Goal: Task Accomplishment & Management: Use online tool/utility

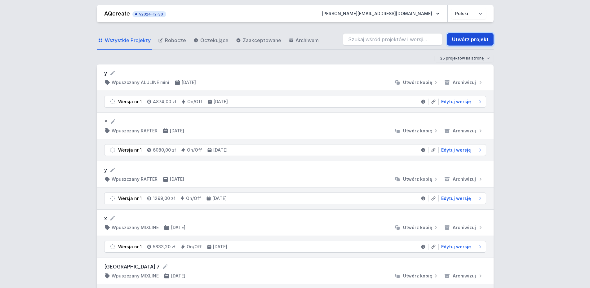
click at [476, 38] on link "Utwórz projekt" at bounding box center [470, 39] width 47 height 12
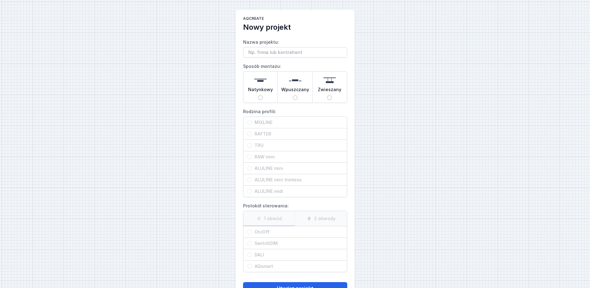
click at [260, 94] on span "Natynkowy" at bounding box center [260, 91] width 25 height 9
click at [260, 95] on input "Natynkowy" at bounding box center [260, 97] width 5 height 5
radio input "true"
click at [257, 121] on span "MIXLINE" at bounding box center [297, 122] width 91 height 6
click at [252, 121] on input "MIXLINE" at bounding box center [249, 122] width 5 height 5
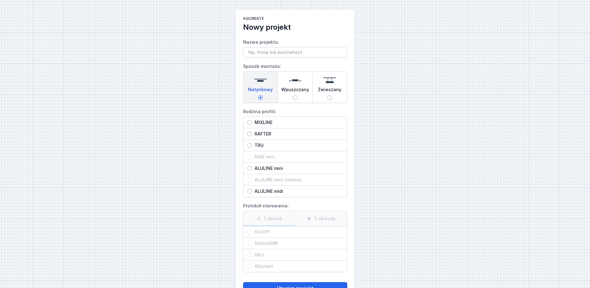
radio input "true"
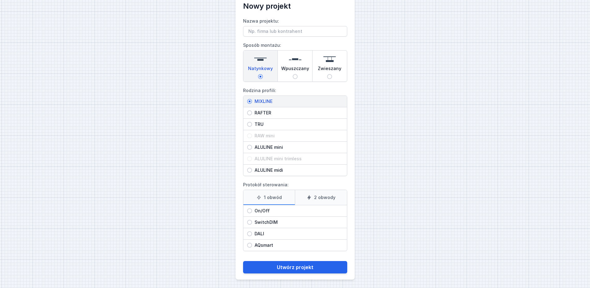
scroll to position [23, 0]
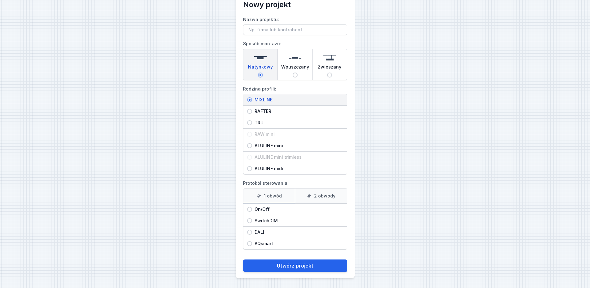
click at [251, 209] on input "On/Off" at bounding box center [249, 209] width 5 height 5
radio input "true"
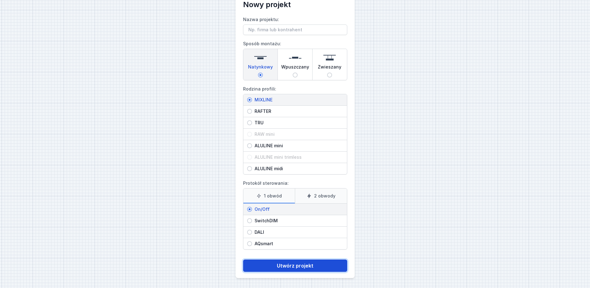
click at [291, 264] on button "Utwórz projekt" at bounding box center [295, 266] width 104 height 12
type input "P"
click at [301, 263] on button "Utwórz projekt" at bounding box center [295, 266] width 104 height 12
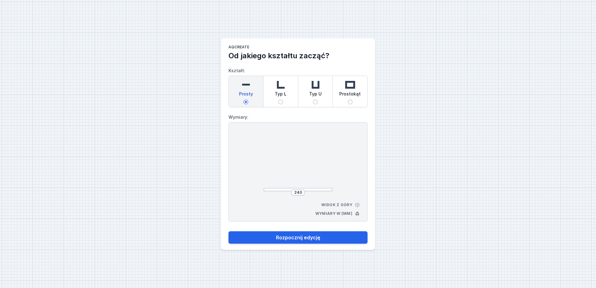
click at [356, 86] on img at bounding box center [350, 84] width 12 height 12
click at [352, 100] on input "Prostokąt" at bounding box center [349, 102] width 5 height 5
radio input "true"
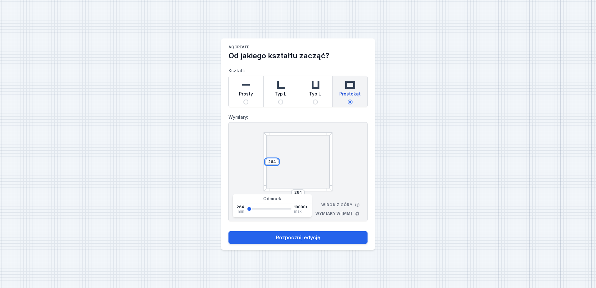
drag, startPoint x: 276, startPoint y: 162, endPoint x: 268, endPoint y: 164, distance: 8.0
click at [268, 164] on input "264" at bounding box center [272, 161] width 10 height 5
type input "3000"
click at [300, 191] on input "264" at bounding box center [298, 192] width 10 height 5
drag, startPoint x: 302, startPoint y: 192, endPoint x: 292, endPoint y: 193, distance: 10.0
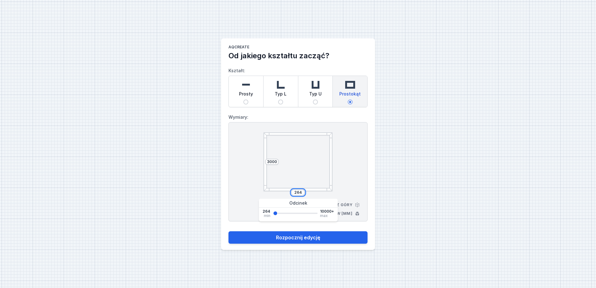
click at [293, 193] on input "264" at bounding box center [298, 192] width 10 height 5
type input "3000"
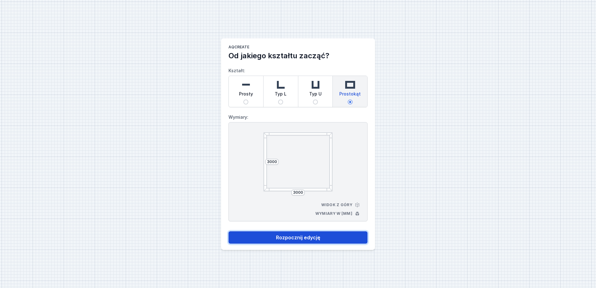
click at [295, 237] on button "Rozpocznij edycję" at bounding box center [297, 237] width 139 height 12
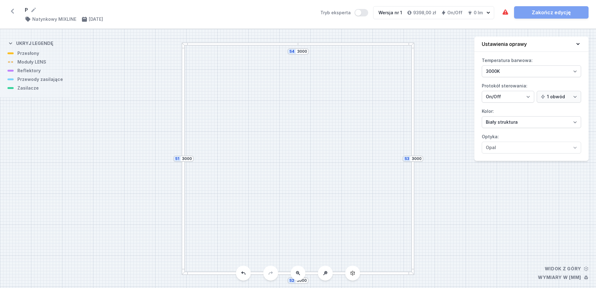
click at [310, 47] on div "S4 3000 S3 3000 S2 3000 S1 3000" at bounding box center [298, 158] width 596 height 259
click at [413, 152] on div at bounding box center [412, 101] width 3 height 116
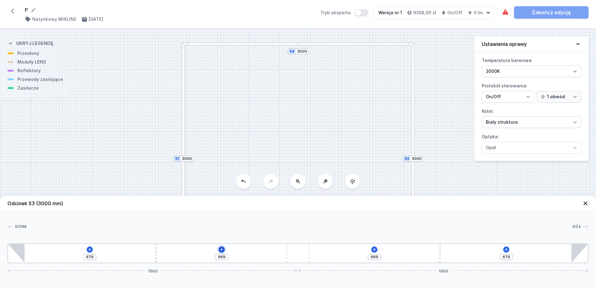
click at [224, 250] on icon at bounding box center [221, 249] width 5 height 5
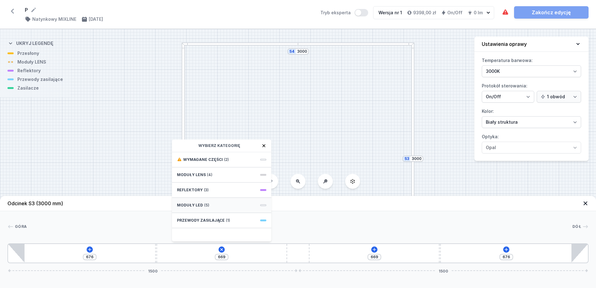
click at [214, 205] on div "Moduły LED (5)" at bounding box center [221, 205] width 99 height 15
click at [213, 186] on span "LED opal module 700mm" at bounding box center [221, 187] width 89 height 6
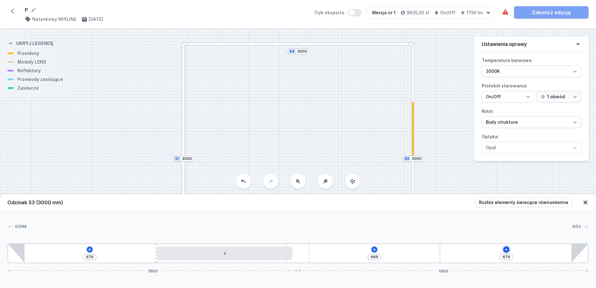
click at [505, 248] on icon at bounding box center [506, 249] width 5 height 5
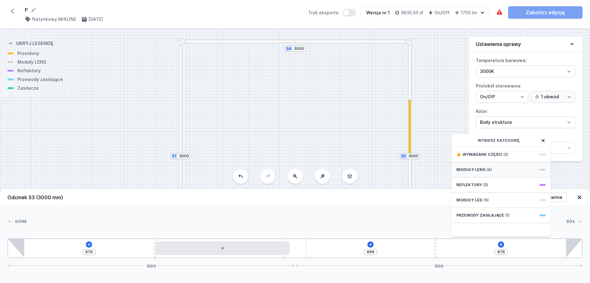
click at [481, 172] on div "Moduły LENS (4)" at bounding box center [501, 169] width 99 height 15
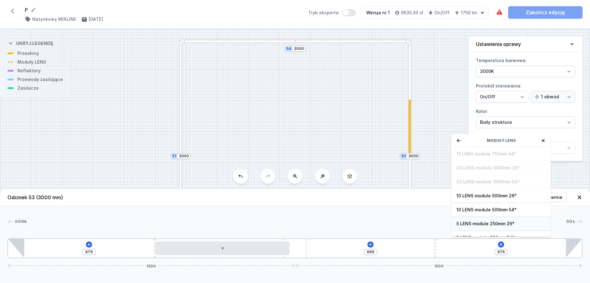
click at [484, 226] on span "5 LENS module 250mm 26°" at bounding box center [501, 224] width 89 height 6
type input "431"
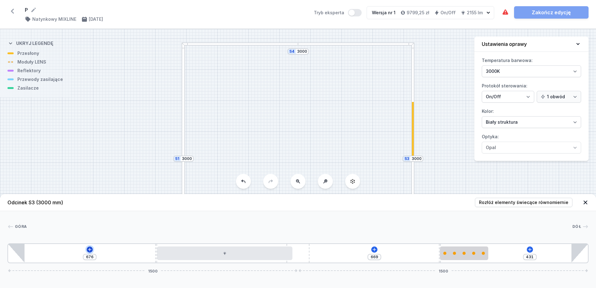
click at [89, 248] on icon at bounding box center [89, 249] width 5 height 5
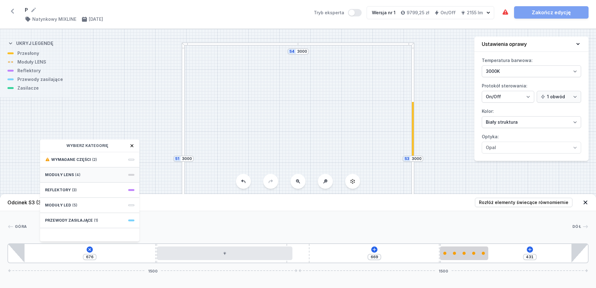
click at [87, 178] on div "Moduły LENS (4)" at bounding box center [89, 175] width 99 height 15
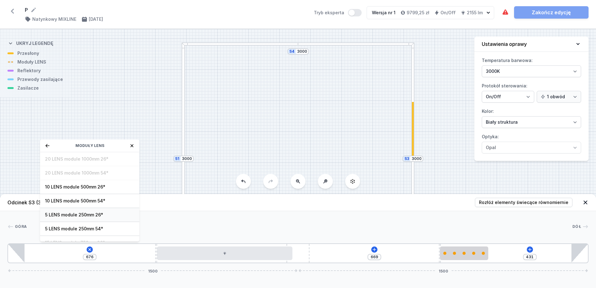
scroll to position [22, 0]
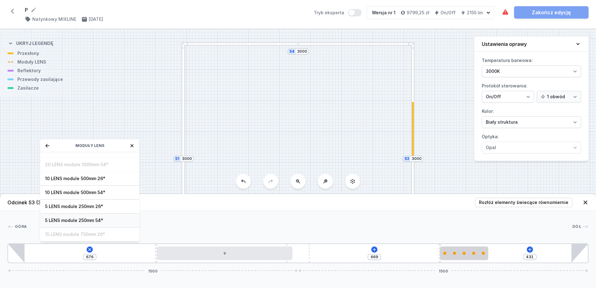
click at [91, 217] on div "5 LENS module 250mm 54°" at bounding box center [89, 221] width 99 height 14
type input "426"
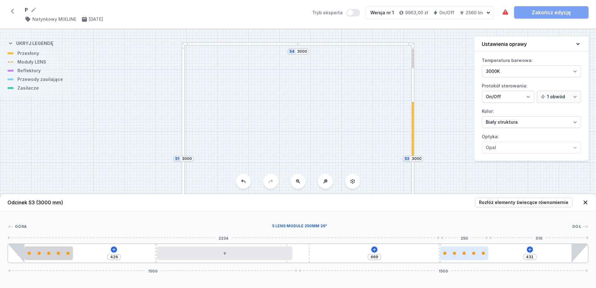
click at [456, 255] on div at bounding box center [464, 253] width 48 height 3
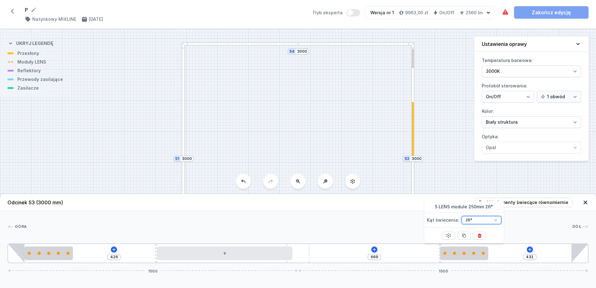
click at [461, 216] on select "26° 54°" at bounding box center [481, 220] width 40 height 8
select select "1516"
click option "54°" at bounding box center [0, 0] width 0 height 0
click at [454, 174] on div "S4 3000 S3 3000 S2 3000 S1 3000" at bounding box center [298, 158] width 596 height 259
click at [296, 232] on div "[GEOGRAPHIC_DATA]" at bounding box center [297, 228] width 581 height 9
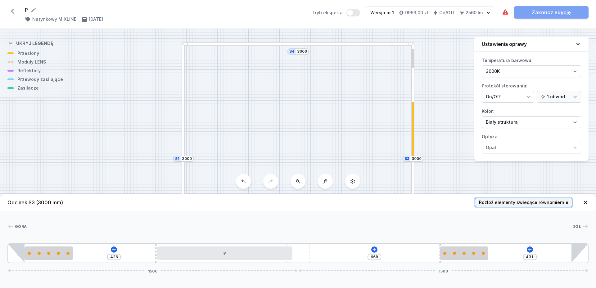
click at [561, 204] on span "Rozłóż elementy świecące równomiernie" at bounding box center [523, 202] width 89 height 6
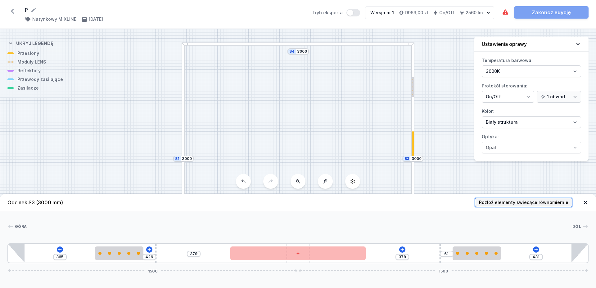
type input "61"
type input "379"
type input "365"
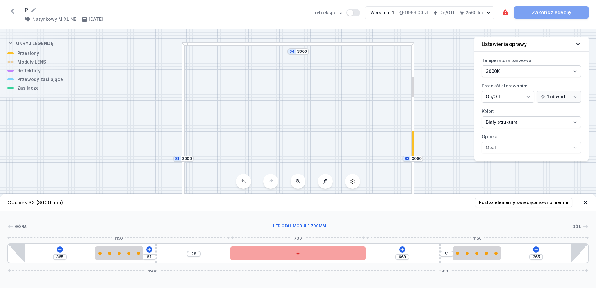
type input "28"
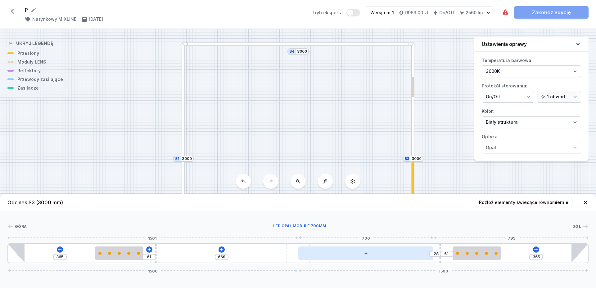
drag, startPoint x: 294, startPoint y: 251, endPoint x: 309, endPoint y: 253, distance: 15.0
click at [309, 253] on div at bounding box center [365, 254] width 135 height 14
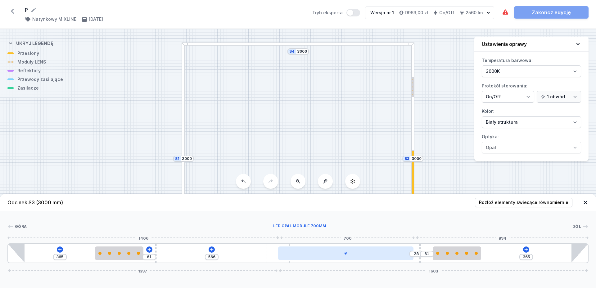
type input "468"
type input "566"
type input "474"
type input "560"
type input "476"
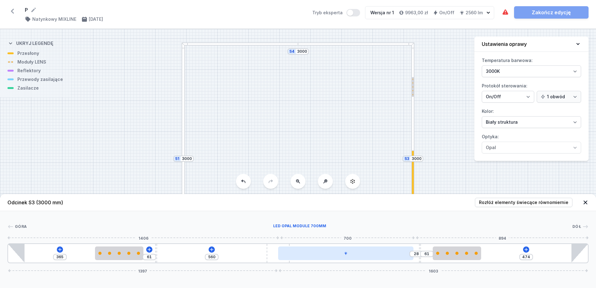
type input "558"
type input "478"
type input "556"
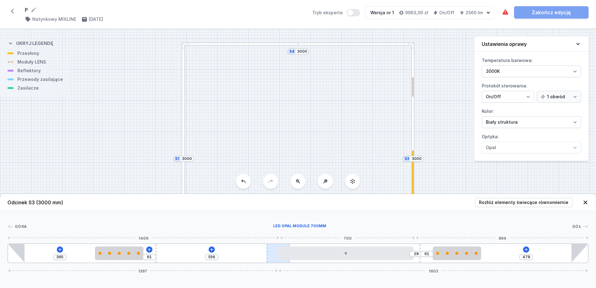
type input "482"
type input "552"
type input "520"
type input "514"
type input "595"
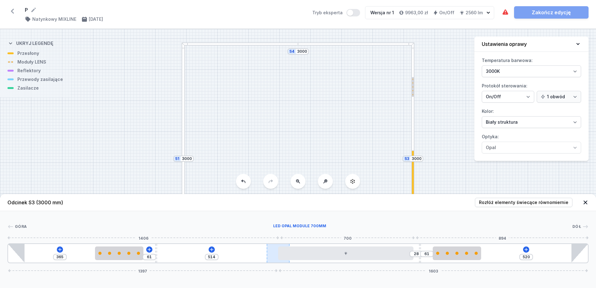
type input "510"
type input "628"
type input "477"
type input "689"
type input "416"
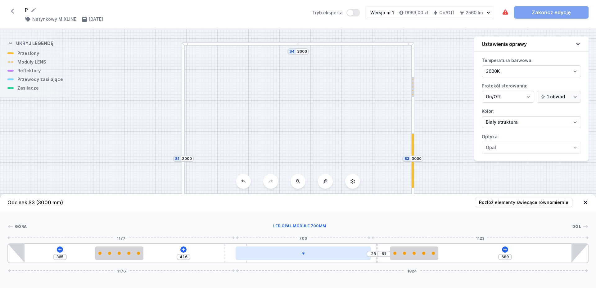
type input "772"
type input "333"
type input "777"
type input "328"
type input "782"
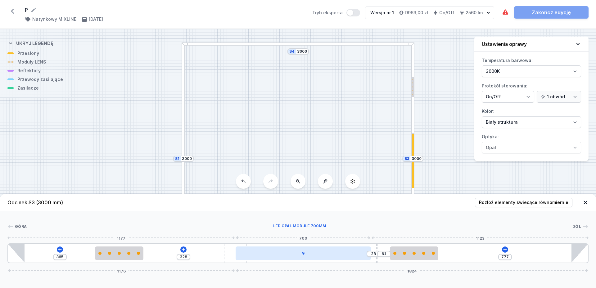
type input "323"
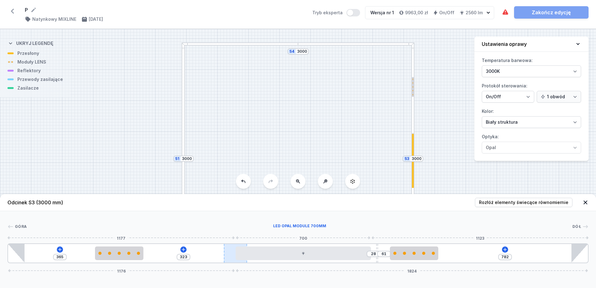
type input "843"
type input "262"
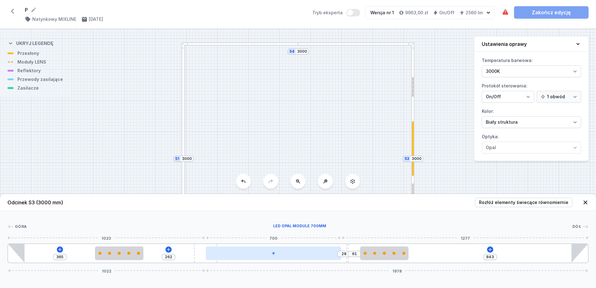
type input "945"
type input "160"
type input "975"
type input "130"
type input "973"
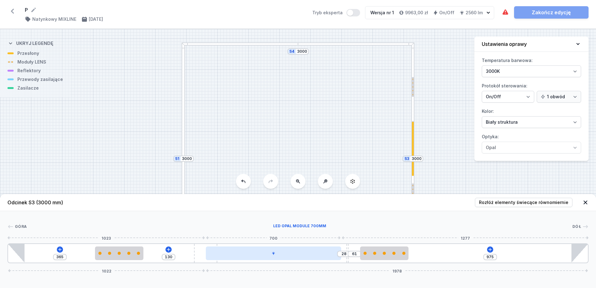
type input "132"
type input "972"
type input "133"
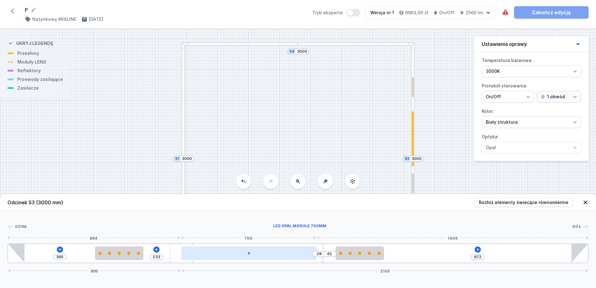
type input "970"
type input "135"
type input "968"
type input "137"
type input "964"
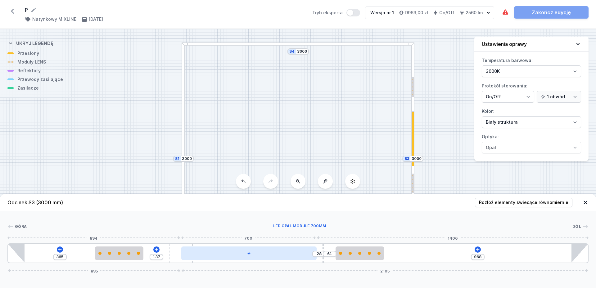
type input "141"
type input "962"
type input "143"
type input "959"
type input "146"
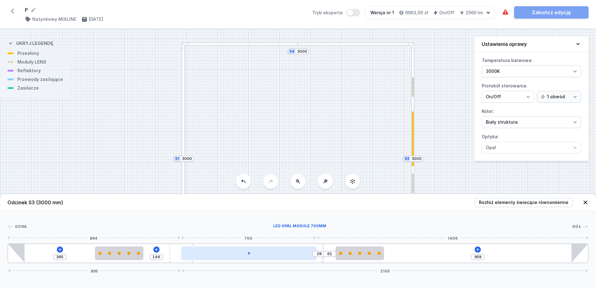
type input "957"
type input "148"
drag, startPoint x: 290, startPoint y: 253, endPoint x: 192, endPoint y: 252, distance: 98.7
click at [192, 252] on div "365 148 28 61 957 908 2092" at bounding box center [297, 254] width 581 height 20
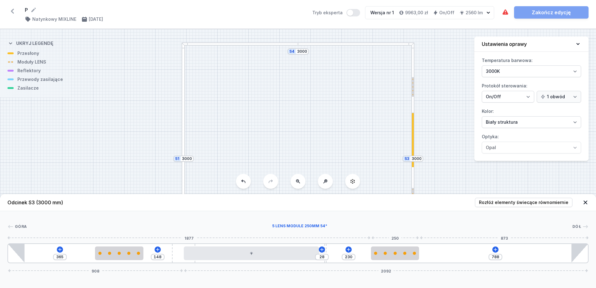
type input "763"
type input "255"
type input "751"
type input "267"
type input "746"
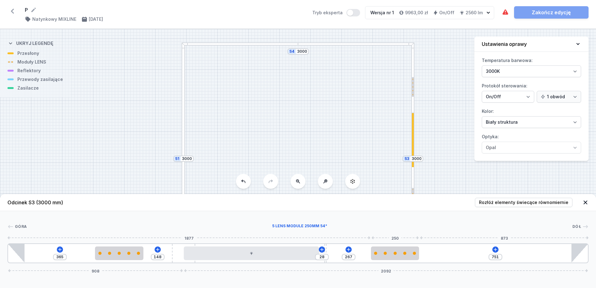
type input "272"
type input "743"
type input "275"
type input "730"
type input "288"
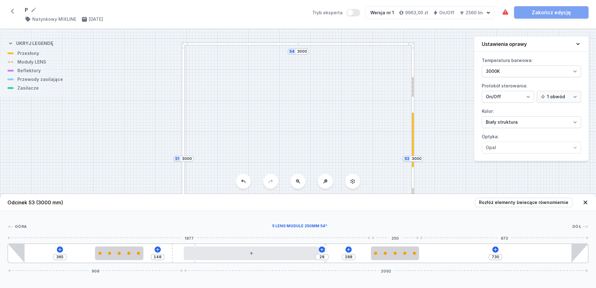
type input "666"
type input "352"
type input "625"
type input "393"
type input "603"
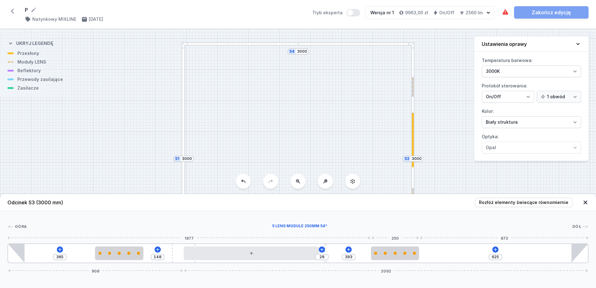
type input "415"
type input "561"
type input "457"
type input "508"
type input "510"
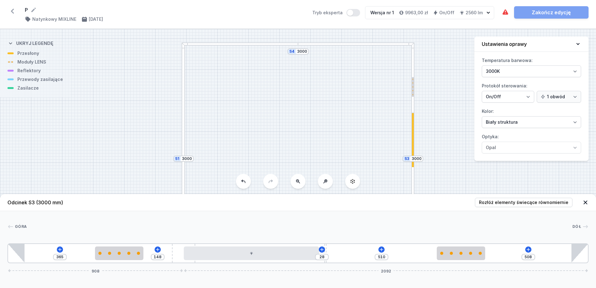
type input "447"
type input "571"
type input "426"
type input "592"
type input "404"
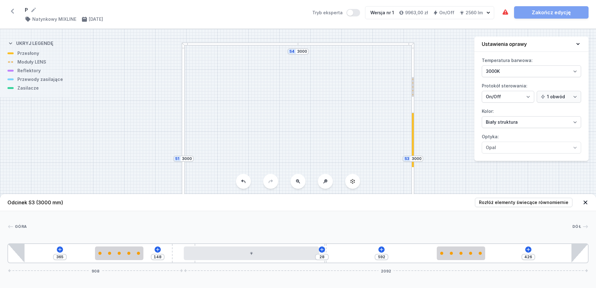
type input "614"
type input "378"
type input "640"
type input "354"
type input "664"
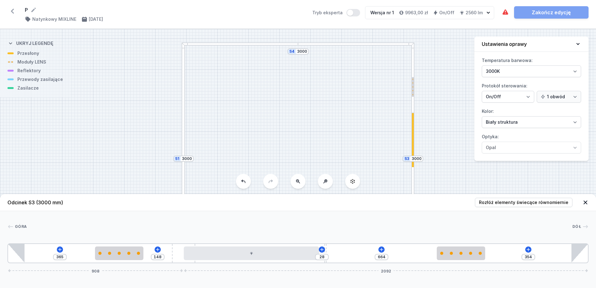
type input "332"
type input "686"
type input "324"
type input "694"
type input "323"
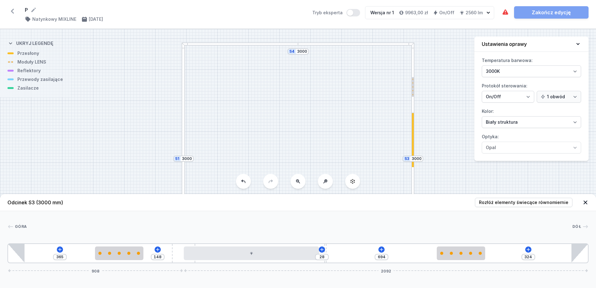
type input "695"
type input "321"
type input "697"
type input "319"
type input "699"
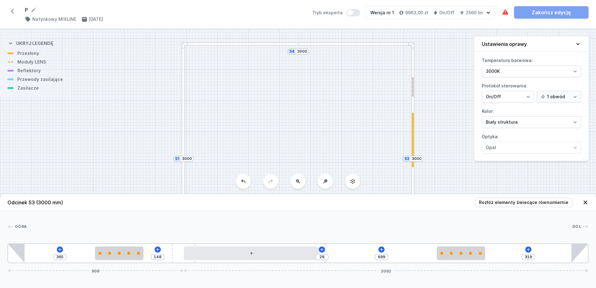
type input "316"
type input "702"
type input "315"
drag, startPoint x: 378, startPoint y: 252, endPoint x: 464, endPoint y: 257, distance: 86.4
click at [513, 253] on div "365 148 28 703 315 908 2092" at bounding box center [297, 254] width 581 height 20
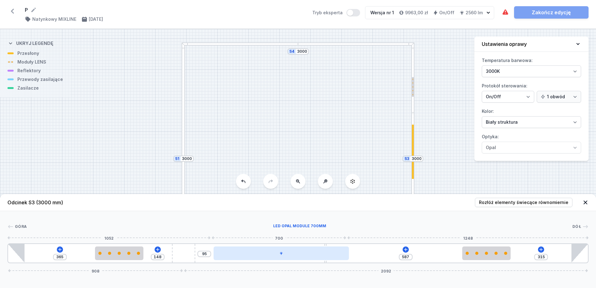
type input "580"
type input "102"
type input "569"
type input "113"
type input "565"
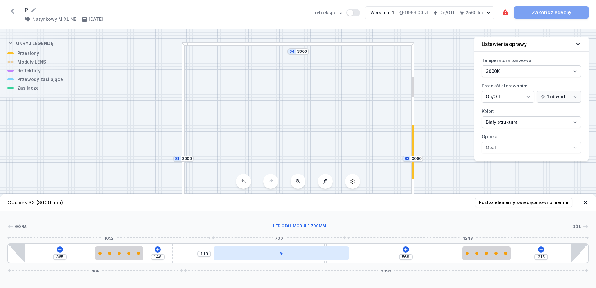
type input "117"
type input "563"
type input "119"
type input "560"
type input "122"
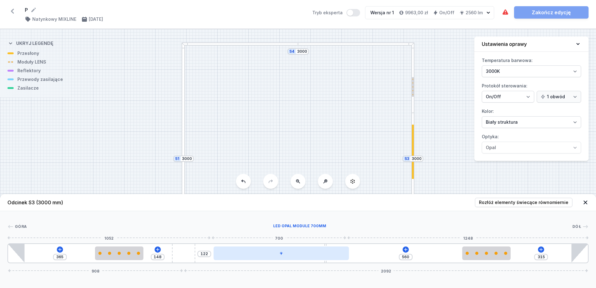
type input "552"
type input "130"
type input "551"
type input "131"
type input "544"
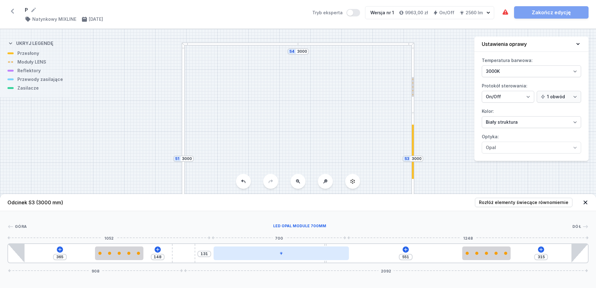
type input "138"
type input "530"
type input "152"
type input "519"
type input "163"
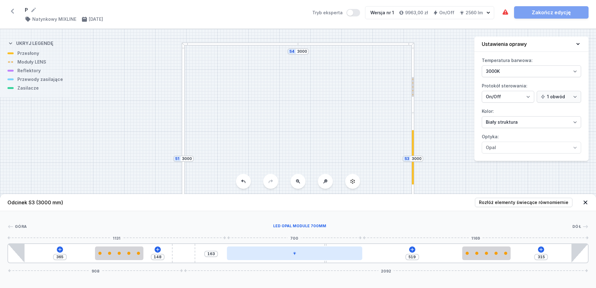
type input "518"
type input "164"
type input "516"
type input "166"
type input "514"
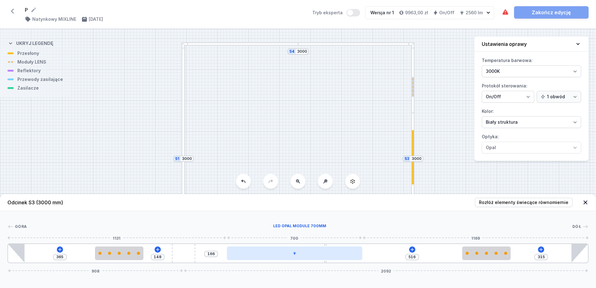
type input "168"
type input "513"
type input "169"
type input "511"
type input "171"
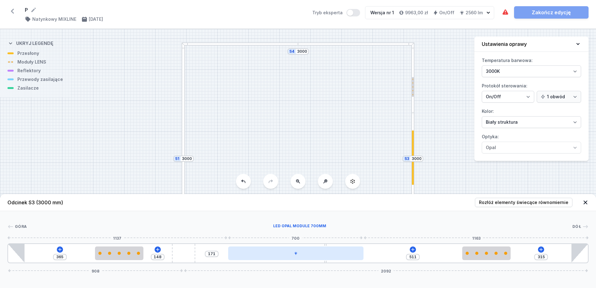
type input "508"
type input "174"
type input "504"
type input "178"
type input "502"
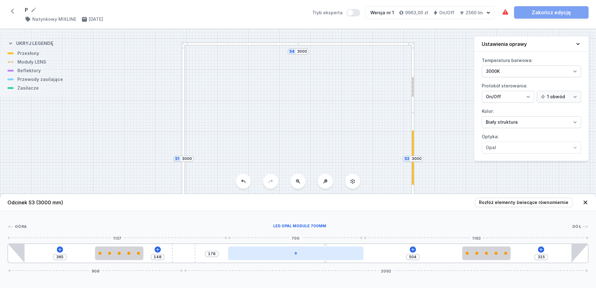
type input "180"
type input "497"
type input "185"
type input "491"
type input "191"
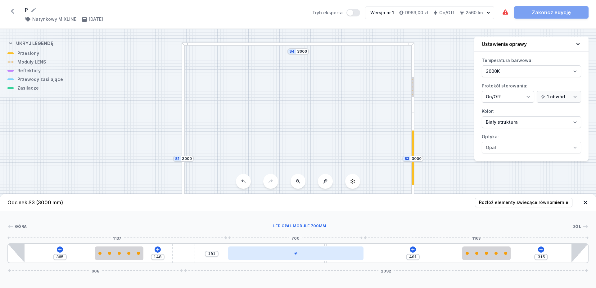
type input "483"
type input "199"
type input "482"
type input "200"
drag, startPoint x: 284, startPoint y: 254, endPoint x: 340, endPoint y: 257, distance: 55.7
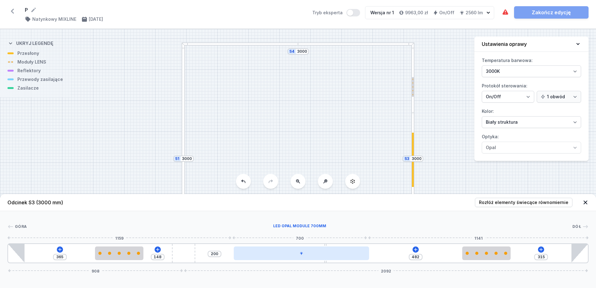
click at [340, 257] on div at bounding box center [301, 254] width 135 height 14
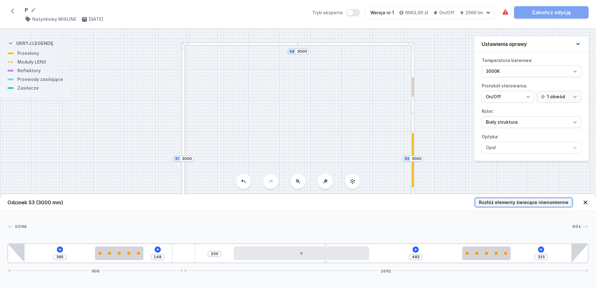
click at [542, 201] on span "Rozłóż elementy świecące równomiernie" at bounding box center [523, 202] width 89 height 6
type input "365"
type input "450"
type input "182"
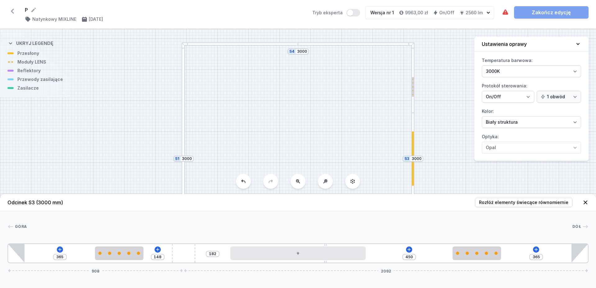
click at [402, 226] on div at bounding box center [299, 227] width 545 height 6
click at [299, 47] on div "S4 3000 S3 3000 S2 3000 S1 3000" at bounding box center [298, 158] width 596 height 259
click at [294, 121] on div "S4 3000 S3 3000 S2 3000 S1 3000" at bounding box center [298, 158] width 596 height 259
click at [316, 43] on div at bounding box center [356, 44] width 116 height 3
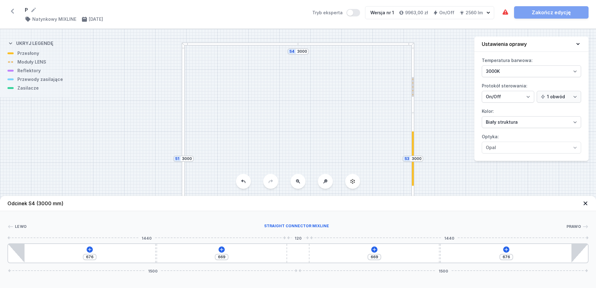
type input "767"
type input "578"
type input "765"
type input "580"
type input "754"
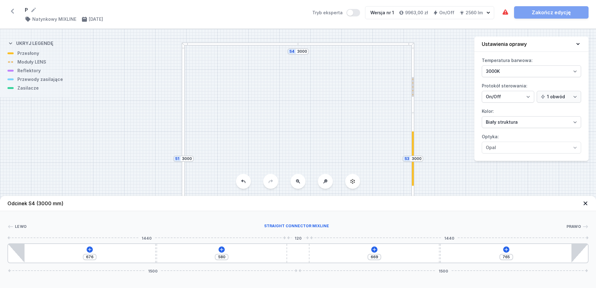
type input "591"
type input "707"
type input "638"
type input "676"
type input "669"
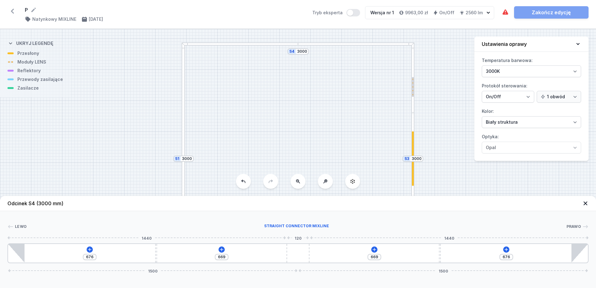
type input "654"
type input "691"
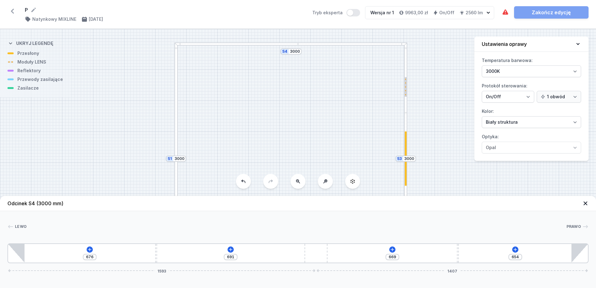
type input "583"
type input "762"
type input "528"
type input "817"
type input "487"
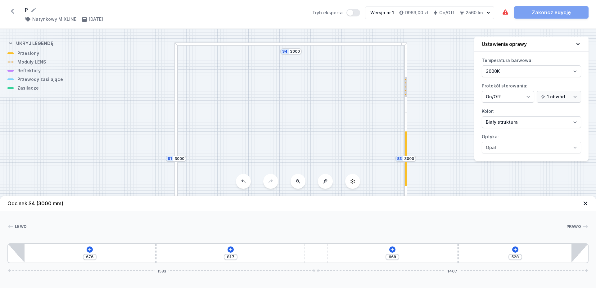
type input "858"
type input "1132"
type input "892"
type input "1079"
type input "945"
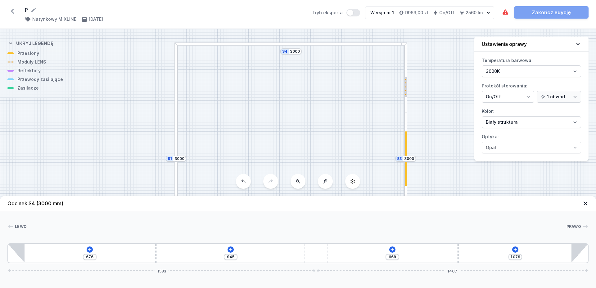
type input "1071"
type input "953"
type input "1039"
type input "985"
type input "908"
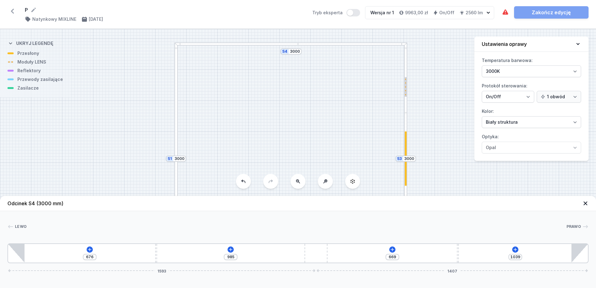
type input "1116"
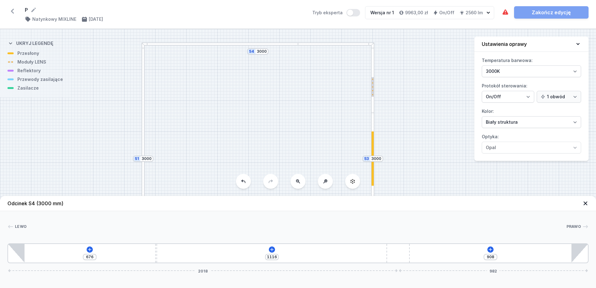
type input "837"
type input "1187"
type input "836"
type input "1188"
type input "828"
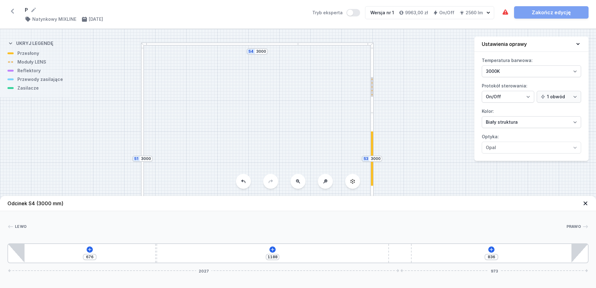
type input "1196"
type input "766"
type input "1258"
type input "745"
type input "1279"
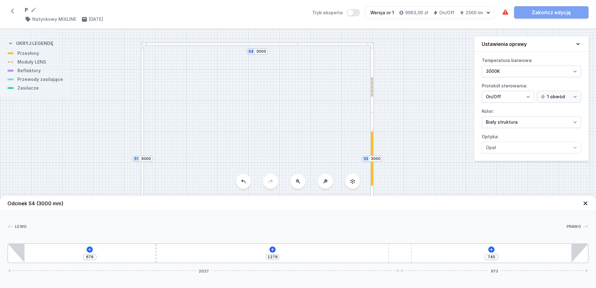
type input "738"
type input "1286"
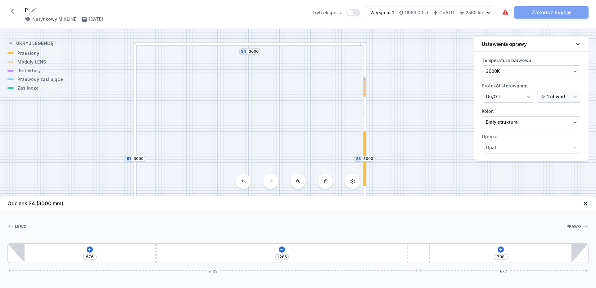
type input "732"
type input "1292"
type input "648"
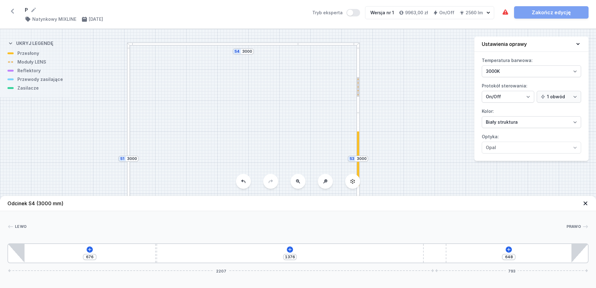
drag, startPoint x: 306, startPoint y: 252, endPoint x: 429, endPoint y: 265, distance: 124.4
click at [498, 264] on div "Odcinek S4 (3000 mm) Lewo Prawo 1 2 3 1 676 1376 648 2207 793 761 10 2229 85 20…" at bounding box center [298, 242] width 596 height 92
click at [287, 249] on button at bounding box center [290, 250] width 6 height 6
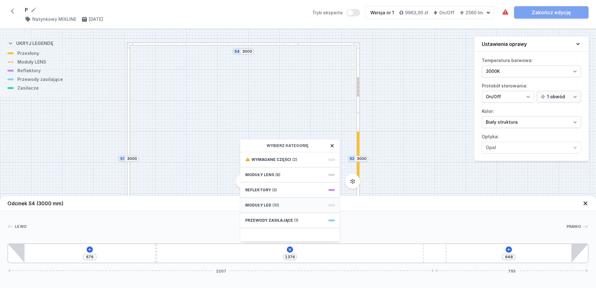
click at [277, 207] on span "(10)" at bounding box center [275, 205] width 7 height 5
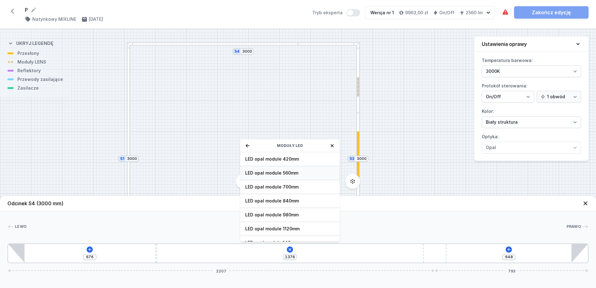
click at [299, 171] on span "LED opal module 560mm" at bounding box center [289, 173] width 89 height 6
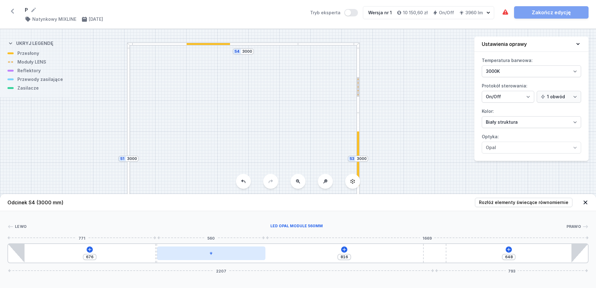
click at [233, 254] on div at bounding box center [211, 254] width 108 height 14
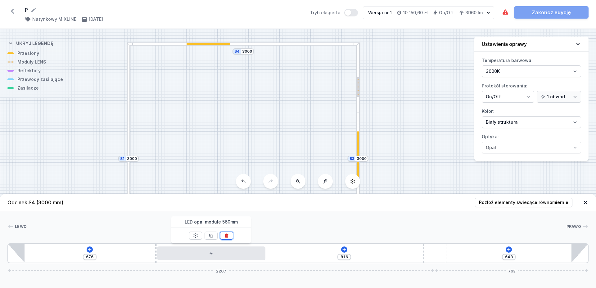
click at [227, 238] on icon at bounding box center [226, 236] width 3 height 4
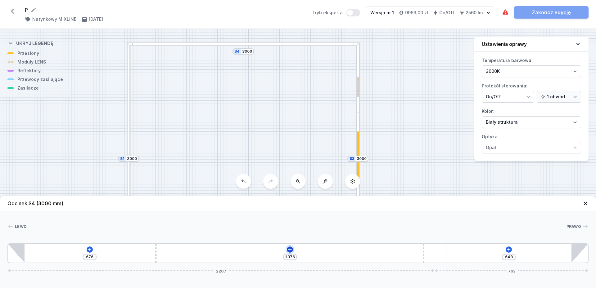
click at [289, 250] on icon at bounding box center [289, 249] width 5 height 5
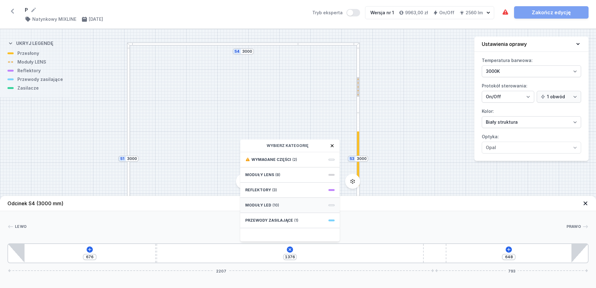
click at [282, 203] on div "Moduły LED (10)" at bounding box center [289, 205] width 99 height 15
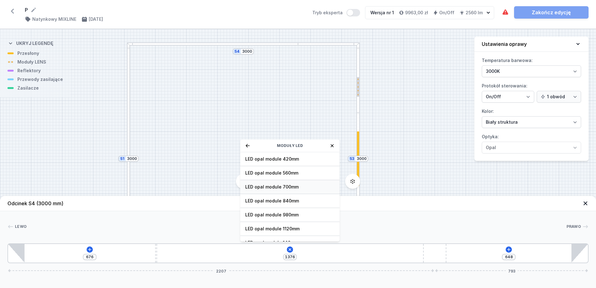
click at [298, 187] on span "LED opal module 700mm" at bounding box center [289, 187] width 89 height 6
type input "676"
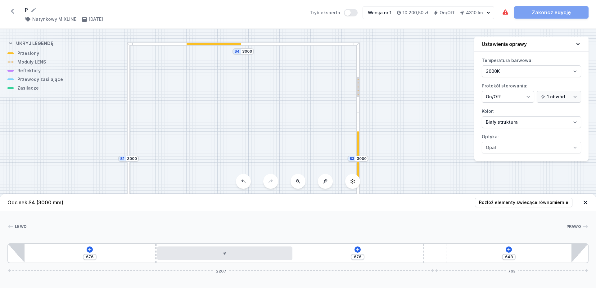
click at [357, 146] on div at bounding box center [358, 159] width 2 height 54
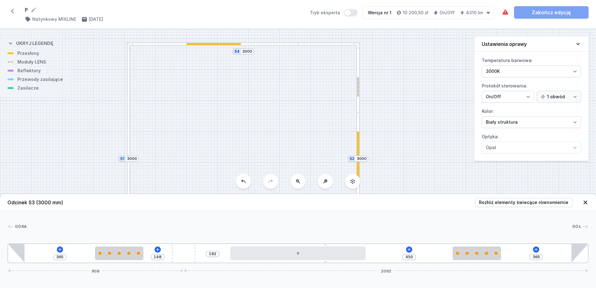
click at [219, 46] on div "S4 3000 S3 3000 S2 3000 S1 3000" at bounding box center [298, 158] width 596 height 259
click at [319, 45] on div at bounding box center [328, 44] width 61 height 3
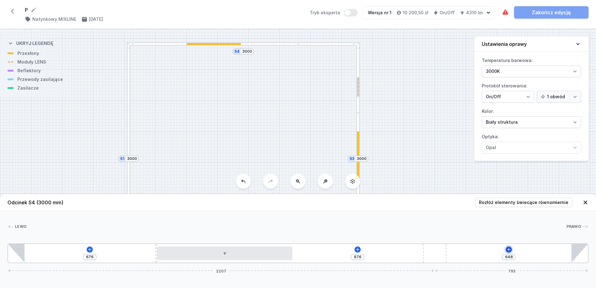
click at [508, 250] on icon at bounding box center [508, 249] width 5 height 5
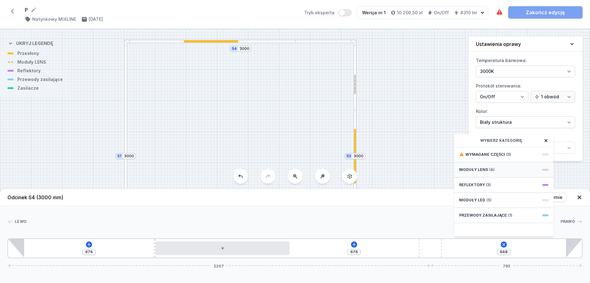
click at [491, 172] on span "(4)" at bounding box center [492, 169] width 5 height 5
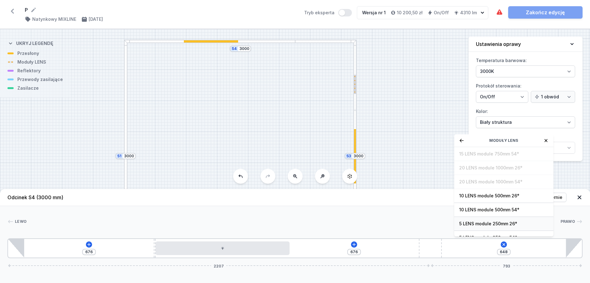
click at [501, 227] on span "5 LENS module 250mm 26°" at bounding box center [503, 224] width 89 height 6
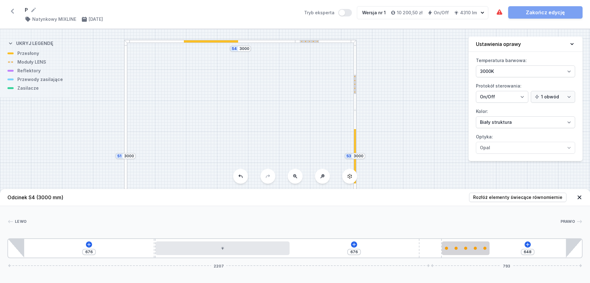
type input "398"
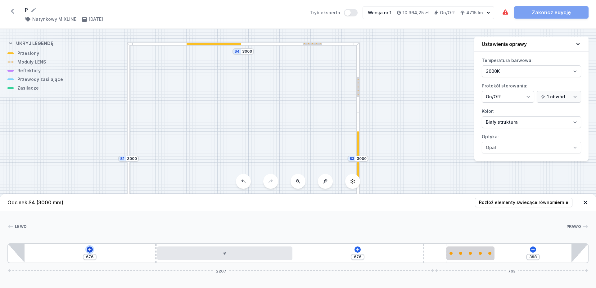
click at [89, 250] on icon at bounding box center [89, 249] width 5 height 5
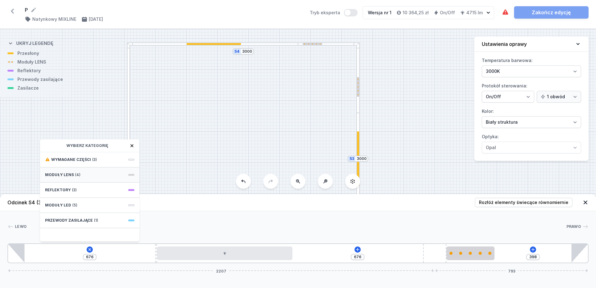
click at [105, 176] on div "Moduły LENS (4)" at bounding box center [89, 175] width 99 height 15
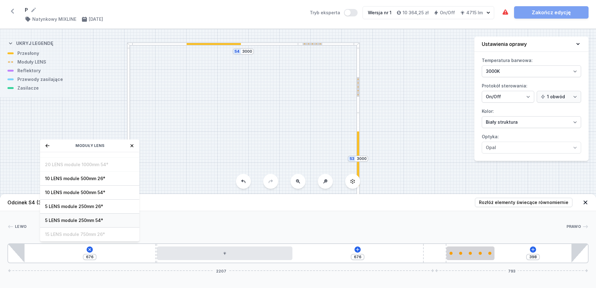
click at [107, 224] on div "5 LENS module 250mm 54°" at bounding box center [89, 221] width 99 height 14
type input "426"
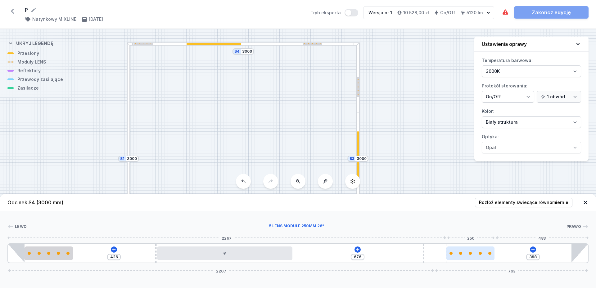
click at [464, 253] on div at bounding box center [470, 253] width 48 height 3
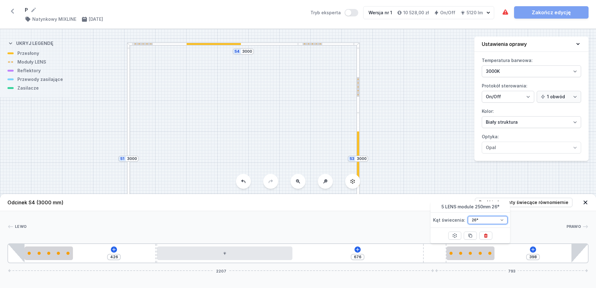
click at [468, 216] on select "26° 54°" at bounding box center [488, 220] width 40 height 8
select select "1516"
click option "54°" at bounding box center [0, 0] width 0 height 0
click at [387, 217] on div "Lewo Prawo 1 2 3 4 5 2 1 426 676 398 2207 793 85 250 426 10 700 796 250 483 85 …" at bounding box center [298, 237] width 596 height 52
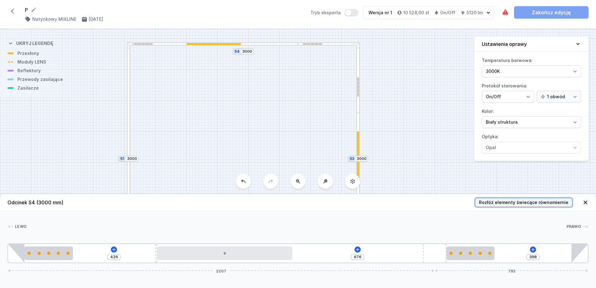
click at [560, 203] on span "Rozłóż elementy świecące równomiernie" at bounding box center [523, 202] width 89 height 6
type input "365"
type input "61"
type input "297"
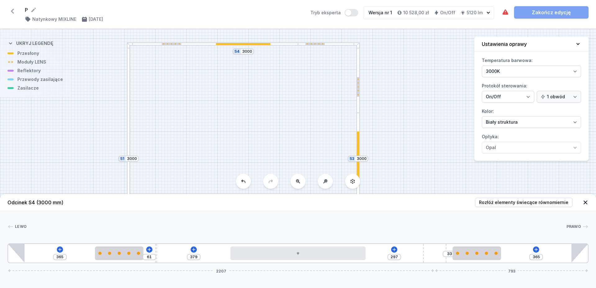
click at [369, 228] on div at bounding box center [296, 227] width 539 height 6
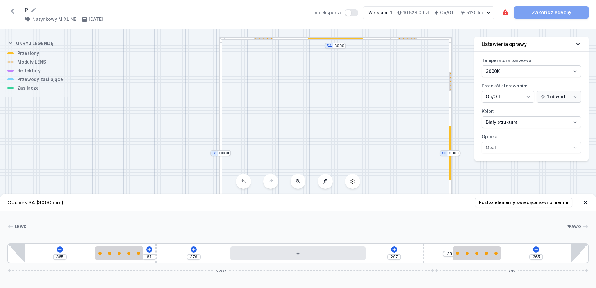
drag, startPoint x: 271, startPoint y: 116, endPoint x: 363, endPoint y: 111, distance: 92.0
click at [363, 111] on div "S4 3000 S3 3000 S2 3000 S1 3000" at bounding box center [298, 158] width 596 height 259
click at [219, 152] on input "3000" at bounding box center [224, 153] width 10 height 5
click at [218, 138] on div "S4 3000 S3 3000 S2 3000 S1 3000" at bounding box center [298, 158] width 596 height 259
click at [220, 141] on div at bounding box center [220, 95] width 3 height 116
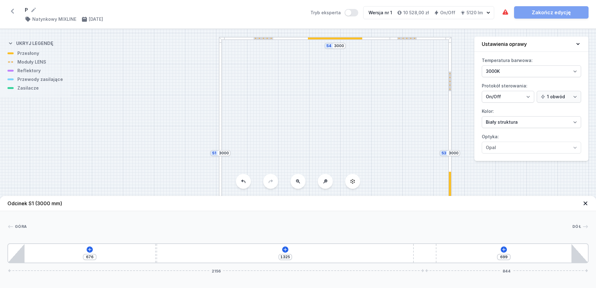
drag, startPoint x: 305, startPoint y: 253, endPoint x: 453, endPoint y: 257, distance: 148.3
click at [453, 257] on div "676 1325 699 2156 844" at bounding box center [297, 254] width 581 height 20
click at [283, 251] on icon at bounding box center [285, 249] width 5 height 5
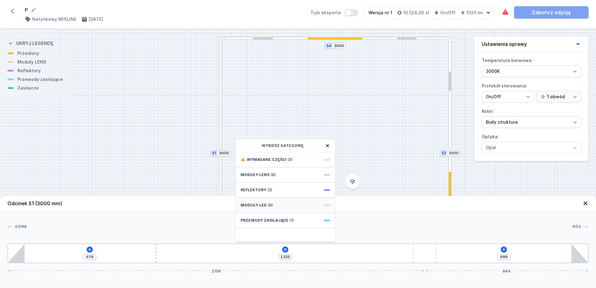
click at [280, 201] on div "Moduły LED (9)" at bounding box center [284, 205] width 99 height 15
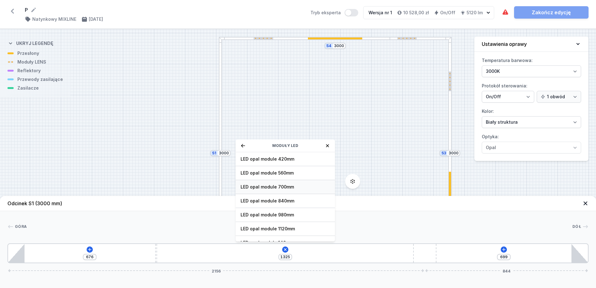
click at [280, 188] on span "LED opal module 700mm" at bounding box center [284, 187] width 89 height 6
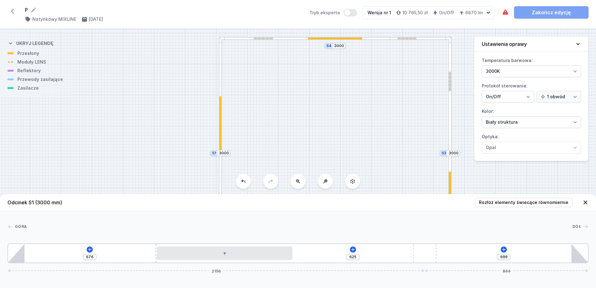
click at [343, 229] on div at bounding box center [299, 227] width 545 height 6
click at [506, 249] on button at bounding box center [503, 250] width 6 height 6
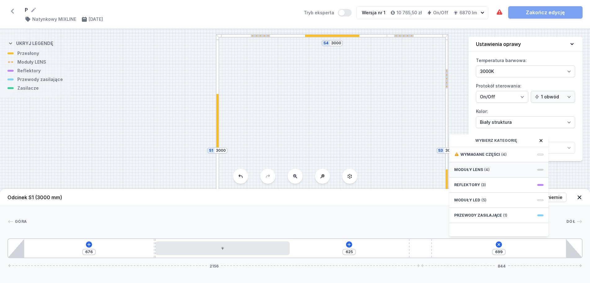
click at [495, 176] on div "Moduły LENS (4)" at bounding box center [499, 169] width 99 height 15
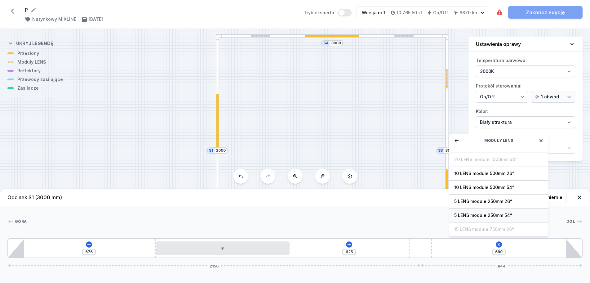
click at [507, 218] on span "5 LENS module 250mm 54°" at bounding box center [498, 215] width 89 height 6
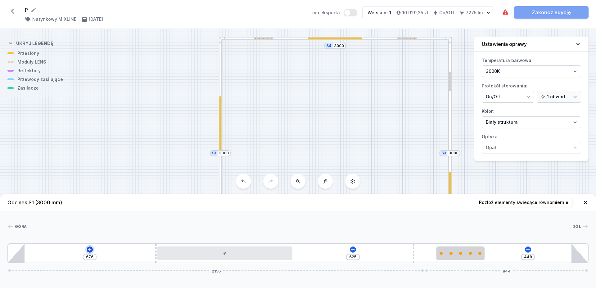
click at [88, 248] on icon at bounding box center [89, 249] width 5 height 5
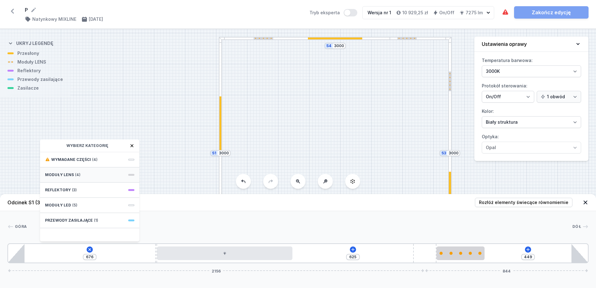
click at [110, 174] on div "Moduły LENS (4)" at bounding box center [89, 175] width 99 height 15
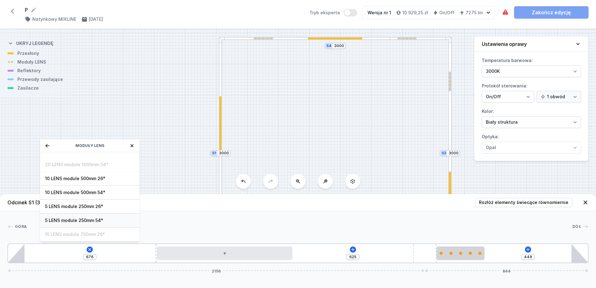
click at [101, 223] on span "5 LENS module 250mm 54°" at bounding box center [89, 220] width 89 height 6
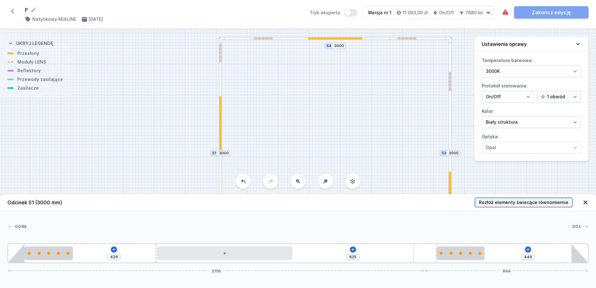
click at [549, 205] on span "Rozłóż elementy świecące równomiernie" at bounding box center [523, 202] width 89 height 6
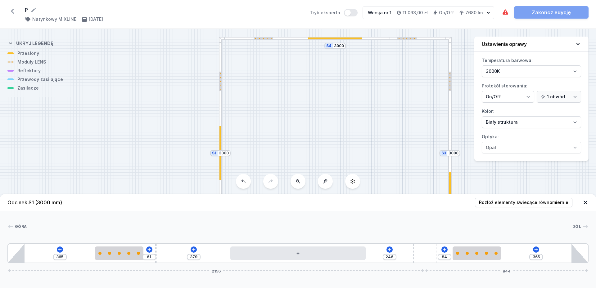
click at [584, 204] on icon at bounding box center [585, 203] width 4 height 4
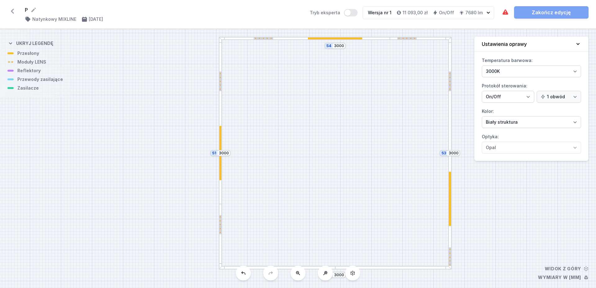
click at [314, 270] on div "S4 3000 S3 3000 S2 3000 S1 3000" at bounding box center [298, 158] width 596 height 259
click at [311, 270] on div "S4 3000 S3 3000 S2 3000 S1 3000" at bounding box center [298, 158] width 596 height 259
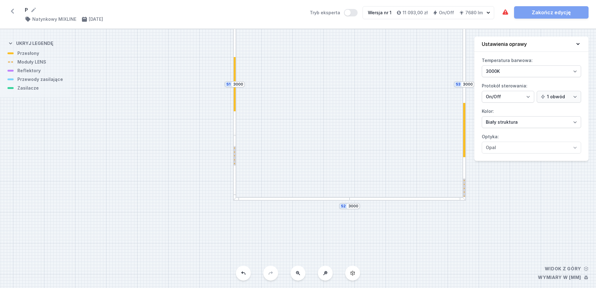
drag, startPoint x: 358, startPoint y: 217, endPoint x: 373, endPoint y: 139, distance: 79.4
click at [373, 139] on div "S4 3000 S3 3000 S2 3000 S1 3000" at bounding box center [298, 158] width 596 height 259
click at [364, 192] on div "S4 3000 S3 3000 S2 3000 S1 3000" at bounding box center [298, 158] width 596 height 259
click at [351, 192] on div "S4 3000 S3 3000 S2 3000 S1 3000" at bounding box center [298, 158] width 596 height 259
click at [289, 168] on div "S4 3000 S3 3000 S2 3000 S1 3000" at bounding box center [298, 158] width 596 height 259
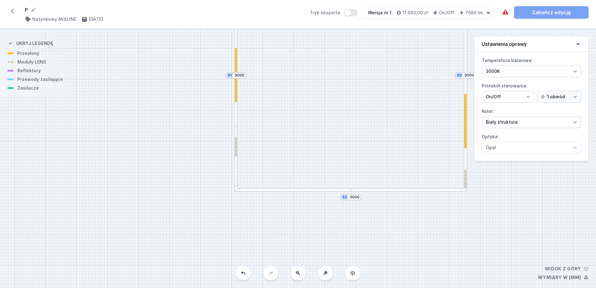
click at [351, 221] on div "S4 3000 S3 3000 S2 3000 S1 3000" at bounding box center [298, 158] width 596 height 259
click at [391, 155] on div "S4 3000 S3 3000 S2 3000 S1 3000" at bounding box center [298, 158] width 596 height 259
click at [525, 247] on div "S4 3000 S3 3000 S2 3000 S1 3000" at bounding box center [298, 158] width 596 height 259
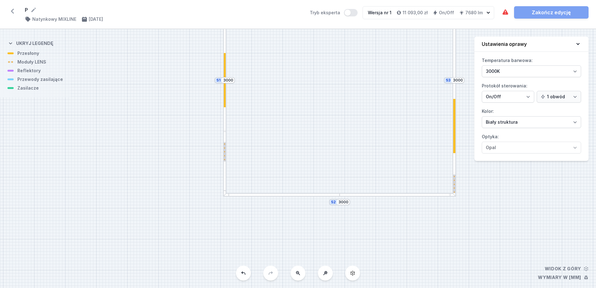
drag, startPoint x: 512, startPoint y: 253, endPoint x: 508, endPoint y: 254, distance: 4.2
click at [509, 254] on div "S4 3000 S3 3000 S2 3000 S1 3000" at bounding box center [298, 158] width 596 height 259
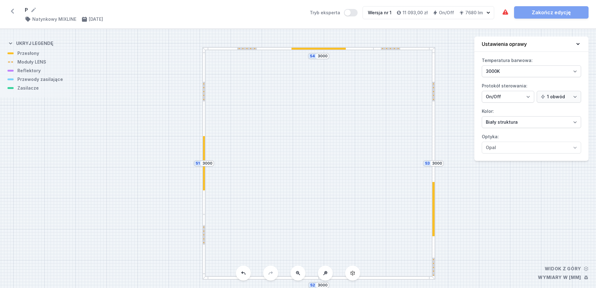
drag, startPoint x: 398, startPoint y: 142, endPoint x: 381, endPoint y: 222, distance: 81.8
click at [381, 222] on div "S4 3000 S3 3000 S2 3000 S1 3000" at bounding box center [298, 158] width 596 height 259
click at [434, 154] on div at bounding box center [433, 105] width 3 height 116
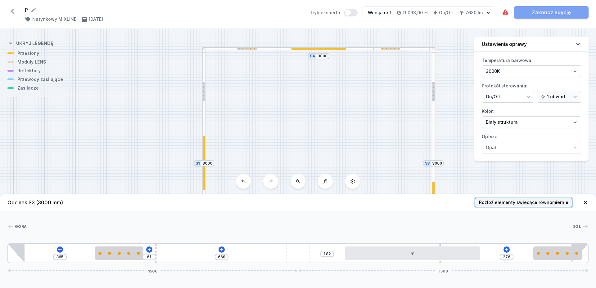
click at [529, 201] on span "Rozłóż elementy świecące równomiernie" at bounding box center [523, 202] width 89 height 6
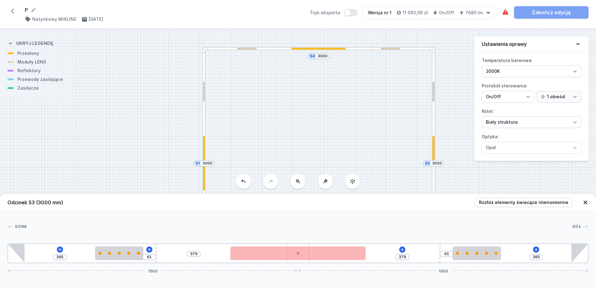
click at [332, 230] on div "[GEOGRAPHIC_DATA]" at bounding box center [297, 228] width 581 height 9
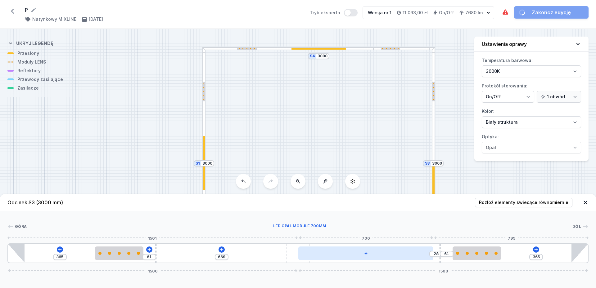
drag, startPoint x: 302, startPoint y: 249, endPoint x: 374, endPoint y: 250, distance: 71.7
click at [374, 250] on div at bounding box center [365, 254] width 135 height 14
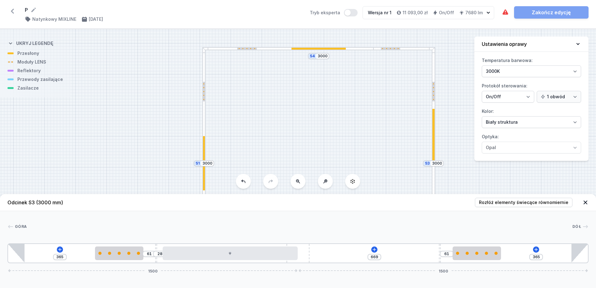
drag, startPoint x: 298, startPoint y: 249, endPoint x: 248, endPoint y: 249, distance: 50.6
click at [246, 249] on div "365 61 28 669 61 365 1500 1500" at bounding box center [297, 254] width 581 height 20
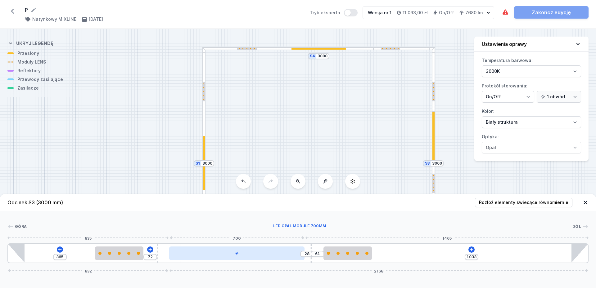
drag, startPoint x: 294, startPoint y: 248, endPoint x: 180, endPoint y: 250, distance: 113.6
click at [180, 250] on div "365 72 28 61 1033 832 2168" at bounding box center [297, 254] width 581 height 20
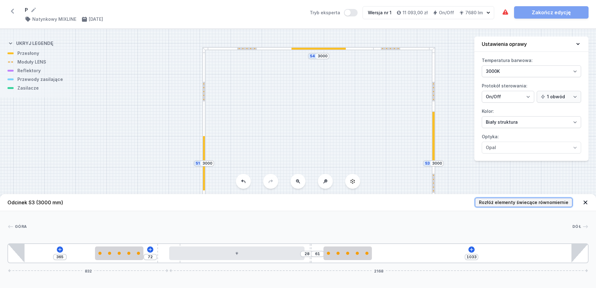
click at [513, 201] on span "Rozłóż elementy świecące równomiernie" at bounding box center [523, 202] width 89 height 6
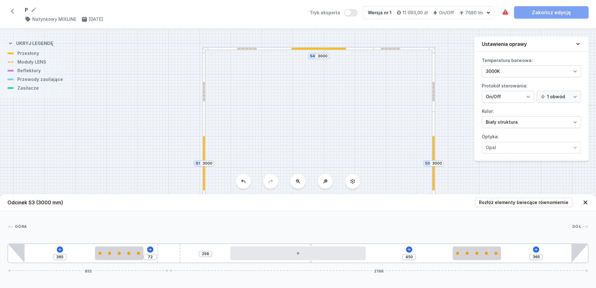
click at [373, 231] on div "[GEOGRAPHIC_DATA]" at bounding box center [297, 228] width 581 height 9
click at [585, 202] on icon at bounding box center [585, 202] width 6 height 6
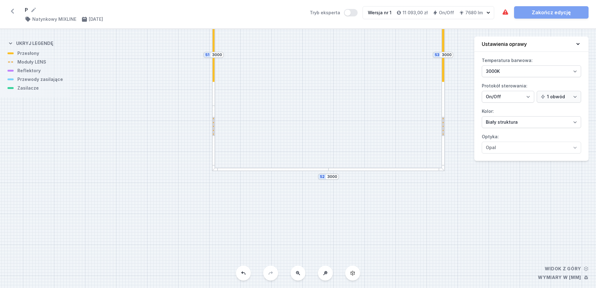
drag, startPoint x: 374, startPoint y: 211, endPoint x: 384, endPoint y: 103, distance: 109.0
click at [384, 103] on div "S4 3000 S3 3000 S2 3000 S1 3000" at bounding box center [298, 158] width 596 height 259
click at [378, 241] on div "S4 3000 S3 3000 S2 3000 S1 3000" at bounding box center [298, 158] width 596 height 259
click at [349, 170] on div at bounding box center [386, 169] width 116 height 3
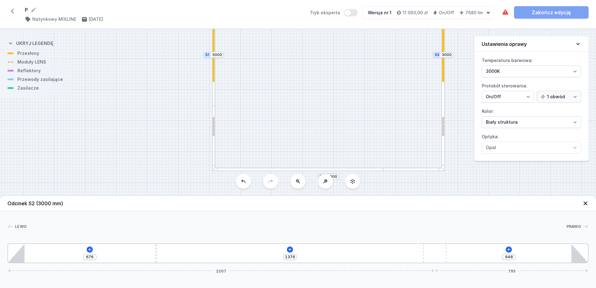
drag, startPoint x: 307, startPoint y: 253, endPoint x: 498, endPoint y: 257, distance: 191.4
click at [498, 257] on div "676 1376 648 2207 793" at bounding box center [297, 254] width 581 height 20
click at [290, 252] on icon at bounding box center [289, 249] width 5 height 5
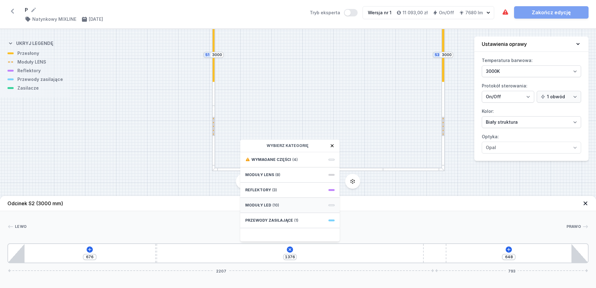
click at [296, 203] on div "Moduły LED (10)" at bounding box center [289, 205] width 99 height 15
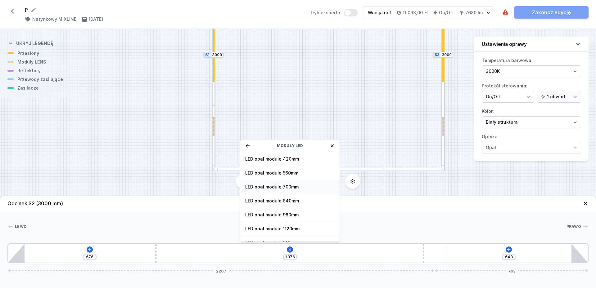
click at [301, 186] on span "LED opal module 700mm" at bounding box center [289, 187] width 89 height 6
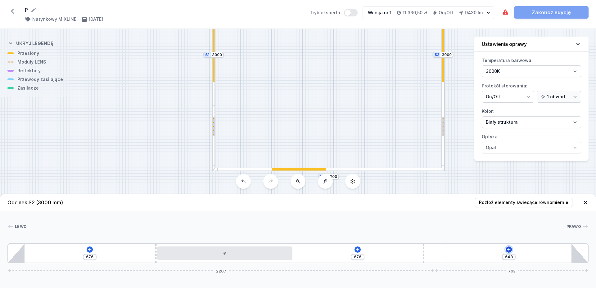
click at [509, 251] on icon at bounding box center [508, 249] width 5 height 5
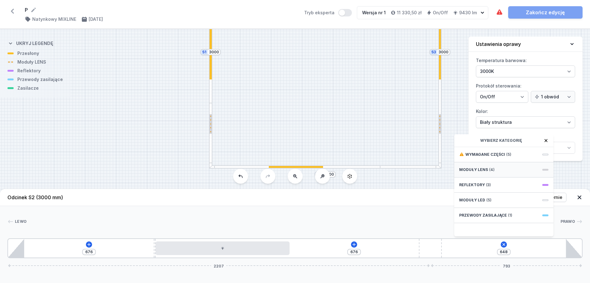
click at [487, 176] on div "Moduły LENS (4)" at bounding box center [503, 169] width 99 height 15
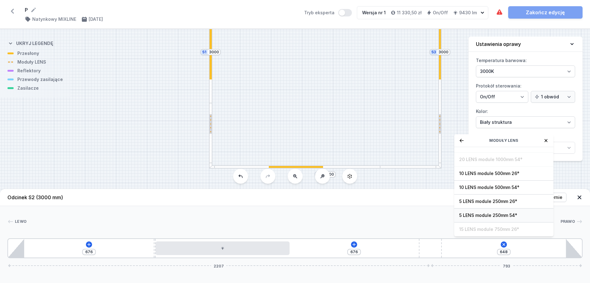
click at [510, 218] on span "5 LENS module 250mm 54°" at bounding box center [503, 215] width 89 height 6
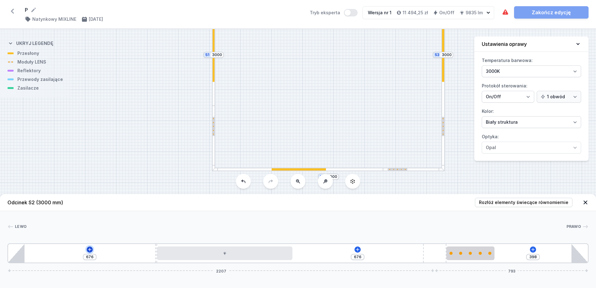
click at [88, 248] on icon at bounding box center [89, 249] width 5 height 5
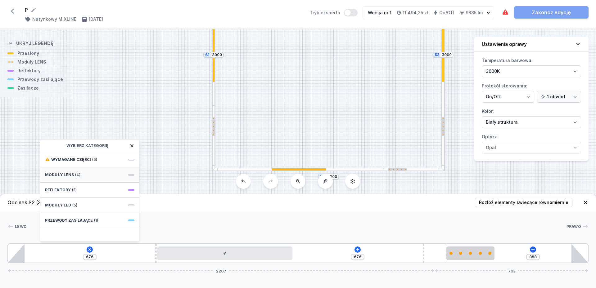
click at [101, 170] on div "Moduły LENS (4)" at bounding box center [89, 175] width 99 height 15
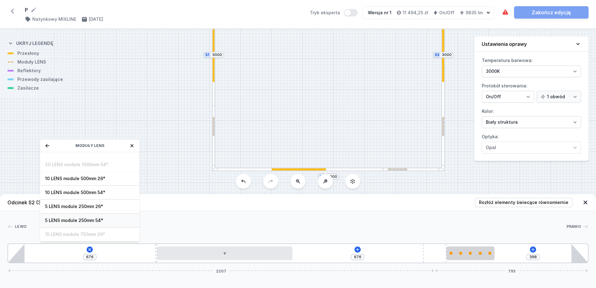
click at [98, 220] on span "5 LENS module 250mm 54°" at bounding box center [89, 220] width 89 height 6
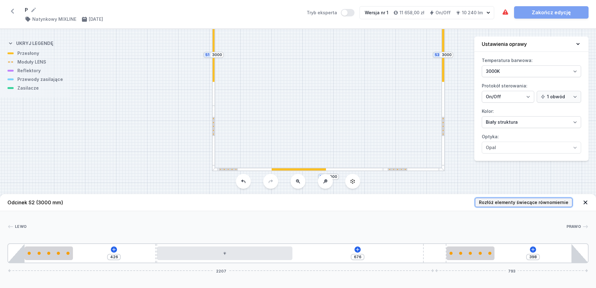
click at [534, 200] on span "Rozłóż elementy świecące równomiernie" at bounding box center [523, 202] width 89 height 6
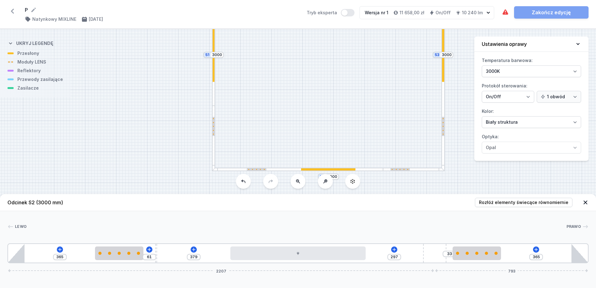
click at [373, 108] on div "S4 3000 S3 3000 S2 3000 S1 3000" at bounding box center [298, 158] width 596 height 259
click at [585, 203] on icon at bounding box center [585, 203] width 4 height 4
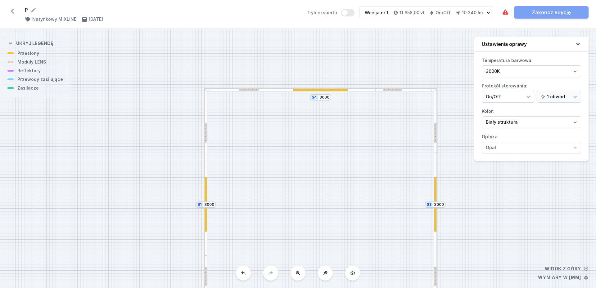
drag, startPoint x: 403, startPoint y: 143, endPoint x: 393, endPoint y: 300, distance: 157.6
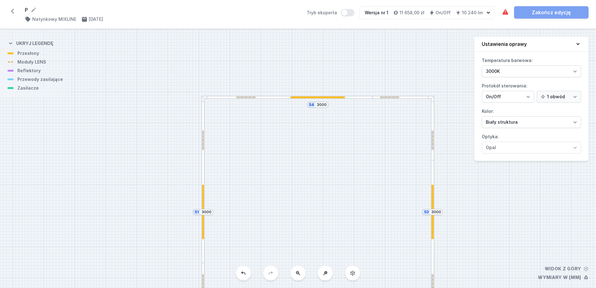
click at [433, 108] on div at bounding box center [432, 128] width 3 height 65
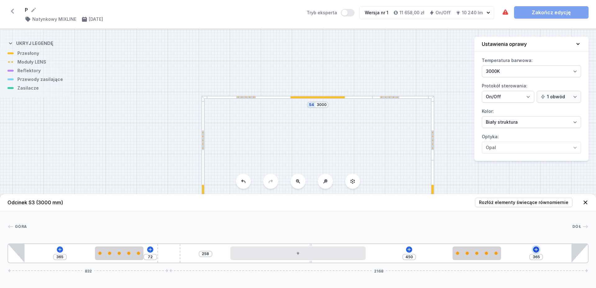
click at [537, 250] on icon at bounding box center [535, 249] width 5 height 5
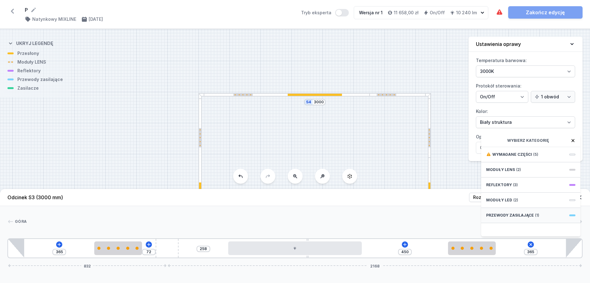
click at [532, 218] on span "Przewody zasilające" at bounding box center [510, 215] width 48 height 5
click at [522, 157] on span "Hole for power supply cable" at bounding box center [530, 154] width 89 height 6
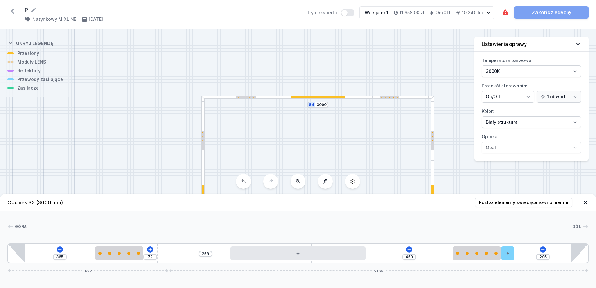
click at [530, 230] on div "[GEOGRAPHIC_DATA]" at bounding box center [297, 228] width 581 height 9
drag, startPoint x: 511, startPoint y: 252, endPoint x: 572, endPoint y: 257, distance: 61.3
click at [572, 257] on div "365 72 258 450 285 10 832 2168" at bounding box center [297, 254] width 581 height 20
drag, startPoint x: 566, startPoint y: 256, endPoint x: 555, endPoint y: 256, distance: 10.9
click at [555, 256] on div "365 72 258 450 164 131 832 2168" at bounding box center [297, 254] width 581 height 20
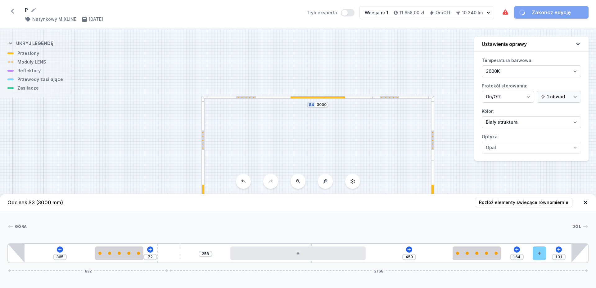
click at [517, 221] on div "[GEOGRAPHIC_DATA] 1 2 3 4 5 2 6 1 365 72 258 450 164 131 832 2168 450 250 861 1…" at bounding box center [298, 237] width 596 height 52
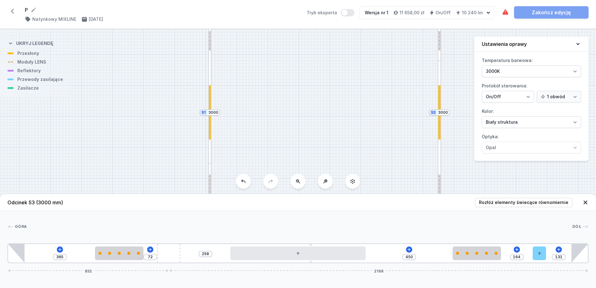
drag, startPoint x: 351, startPoint y: 141, endPoint x: 358, endPoint y: 41, distance: 99.8
click at [358, 41] on div "S4 3000 S3 3000 S2 3000 S1 3000" at bounding box center [298, 158] width 596 height 259
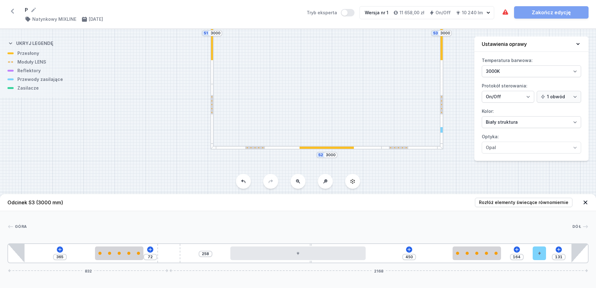
drag, startPoint x: 364, startPoint y: 104, endPoint x: 365, endPoint y: 27, distance: 76.9
click at [365, 27] on div "P ( 11410 /v 1 ) Natynkowy MIXLINE [DATE] Tryb eksperta Wersja nr 1 11 658,00 z…" at bounding box center [298, 144] width 596 height 288
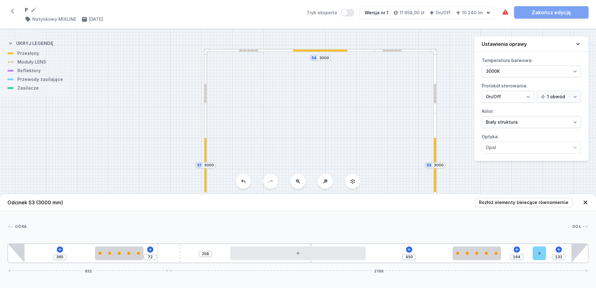
drag, startPoint x: 367, startPoint y: 40, endPoint x: 361, endPoint y: 172, distance: 132.3
click at [361, 172] on div "S4 3000 S3 3000 S2 3000 S1 3000" at bounding box center [298, 158] width 596 height 259
click at [408, 251] on icon at bounding box center [408, 249] width 5 height 5
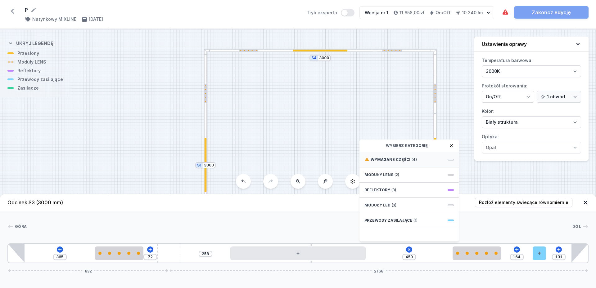
click at [401, 158] on span "Wymagane części" at bounding box center [390, 159] width 40 height 5
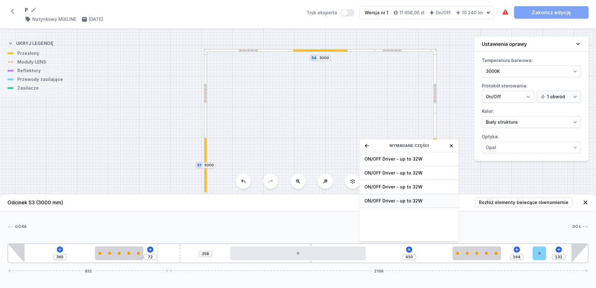
click at [406, 202] on span "ON/OFF Driver - up to 32W" at bounding box center [408, 201] width 89 height 6
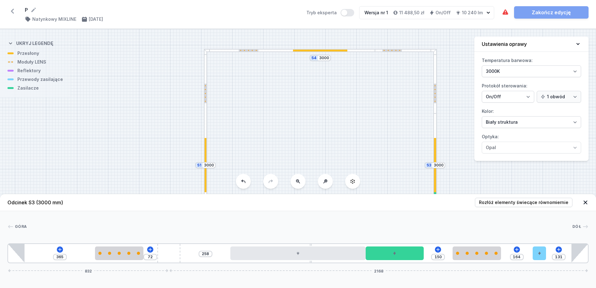
click at [406, 233] on div "[GEOGRAPHIC_DATA] 1 2 3 4 5 6 2 7 1 365 72 258 150 164 131 832 2168 450 250 861…" at bounding box center [298, 237] width 596 height 52
click at [428, 219] on div "[GEOGRAPHIC_DATA] 1 2 3 4 5 6 2 7 1 365 72 258 150 164 131 832 2168 450 250 861…" at bounding box center [298, 237] width 596 height 52
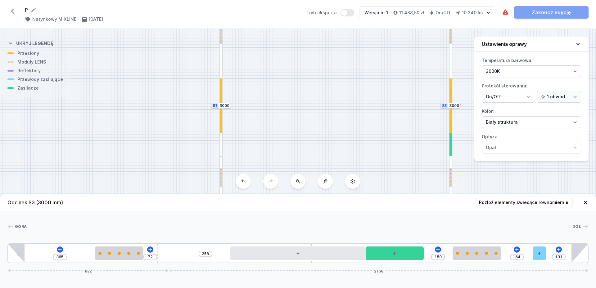
drag, startPoint x: 335, startPoint y: 138, endPoint x: 353, endPoint y: 70, distance: 70.7
click at [353, 70] on div "S4 3000 S3 3000 S2 3000 S1 3000" at bounding box center [298, 158] width 596 height 259
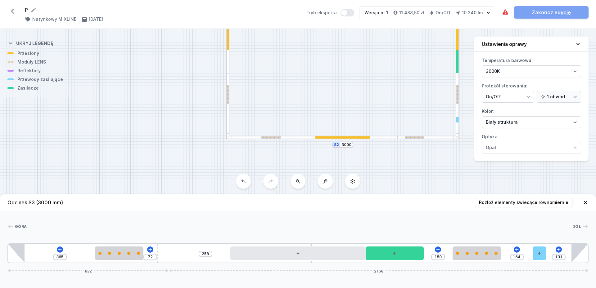
drag, startPoint x: 351, startPoint y: 117, endPoint x: 356, endPoint y: 43, distance: 74.3
click at [356, 43] on div "S4 3000 S3 3000 S2 3000 S1 3000" at bounding box center [298, 158] width 596 height 259
click at [391, 140] on div "S4 3000 S3 3000 S2 3000 S1 3000" at bounding box center [298, 158] width 596 height 259
click at [385, 139] on div "S4 3000 S3 3000 S2 3000 S1 3000" at bounding box center [298, 158] width 596 height 259
click at [383, 168] on div "S4 3000 S3 3000 S2 3000 S1 3000" at bounding box center [298, 158] width 596 height 259
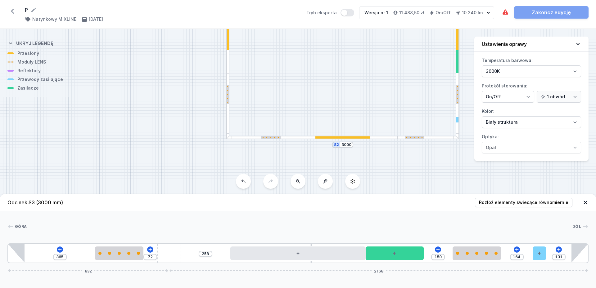
click at [312, 137] on div at bounding box center [311, 137] width 171 height 3
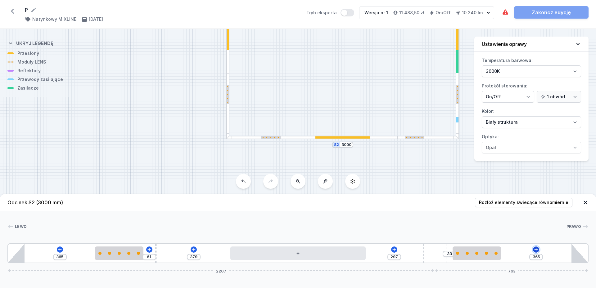
click at [536, 249] on icon at bounding box center [535, 249] width 5 height 5
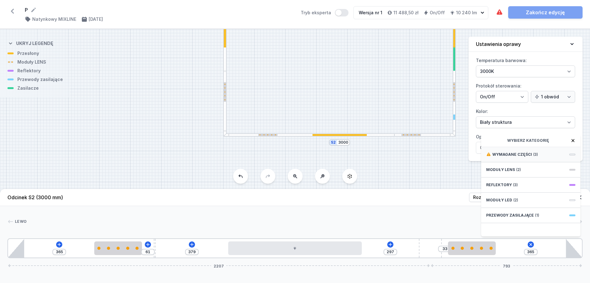
click at [534, 157] on span "(3)" at bounding box center [536, 154] width 5 height 5
click at [534, 185] on span "ON/OFF Driver - up to 32W" at bounding box center [530, 182] width 89 height 6
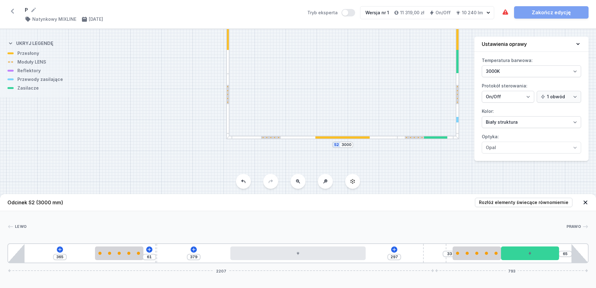
click at [523, 229] on div at bounding box center [296, 227] width 539 height 6
click at [527, 228] on div at bounding box center [296, 227] width 539 height 6
click at [228, 126] on div at bounding box center [227, 106] width 3 height 65
click at [226, 118] on div at bounding box center [227, 106] width 3 height 65
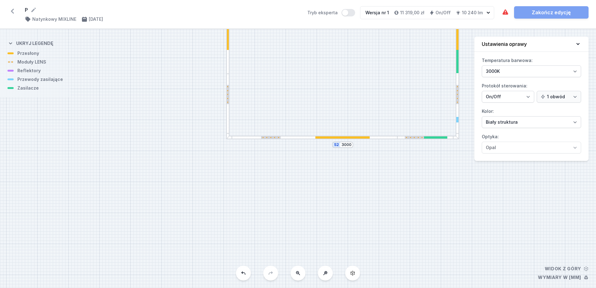
click at [228, 122] on div at bounding box center [227, 106] width 3 height 65
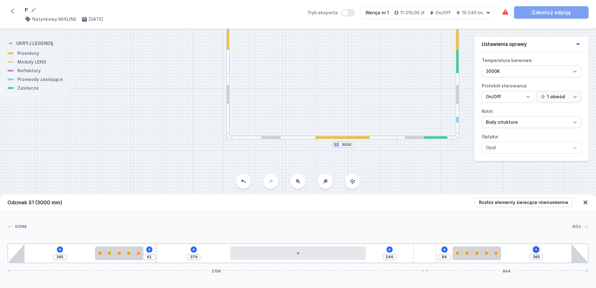
click at [535, 248] on icon at bounding box center [535, 249] width 5 height 5
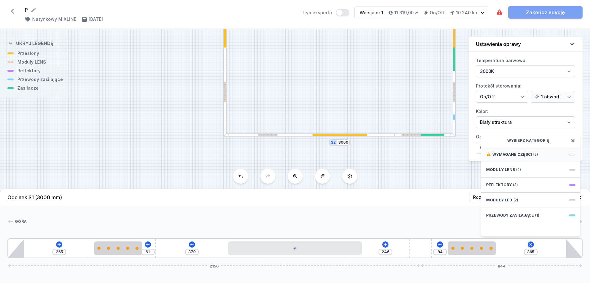
click at [514, 156] on div "Wymagane części (2)" at bounding box center [530, 154] width 99 height 15
click at [520, 157] on span "ON/OFF Driver - up to 32W" at bounding box center [530, 154] width 89 height 6
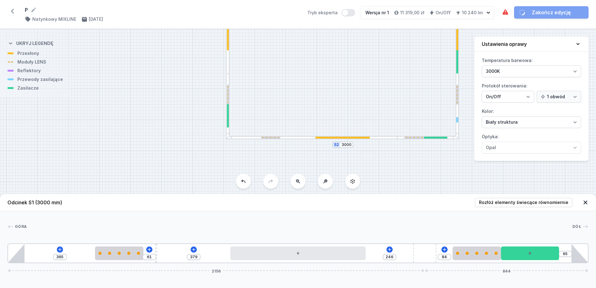
click at [440, 226] on div at bounding box center [299, 227] width 545 height 6
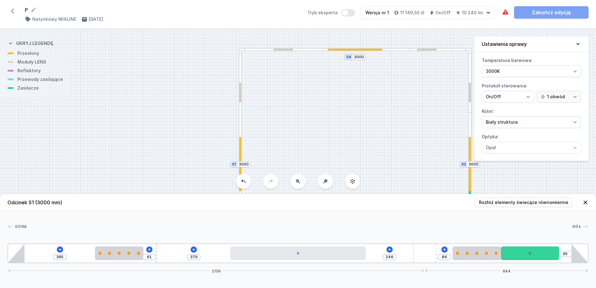
drag, startPoint x: 367, startPoint y: 69, endPoint x: 372, endPoint y: 256, distance: 186.5
click at [372, 256] on div "S4 3000 S3 3000 S2 3000 S1 3000 Odcinek S1 (3000 mm) Rozłóż elementy świecące r…" at bounding box center [298, 158] width 596 height 259
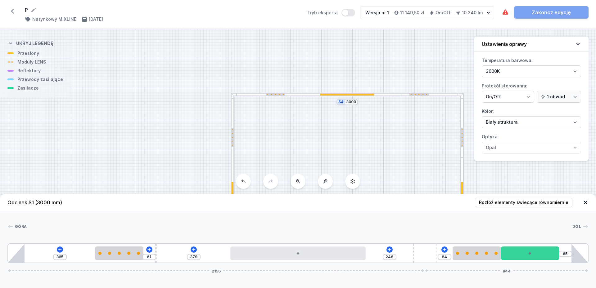
click at [444, 96] on div at bounding box center [432, 94] width 61 height 3
click at [536, 248] on icon at bounding box center [535, 249] width 5 height 5
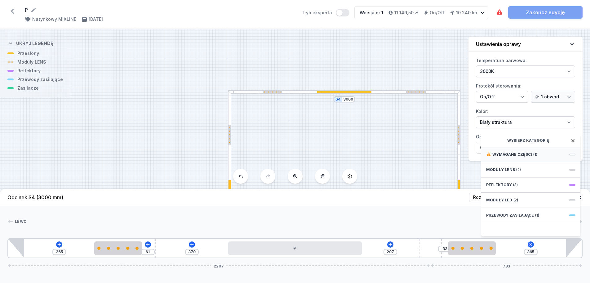
click at [530, 157] on span "Wymagane części" at bounding box center [513, 154] width 40 height 5
click at [530, 157] on span "ON/OFF Driver - up to 32W" at bounding box center [530, 154] width 89 height 6
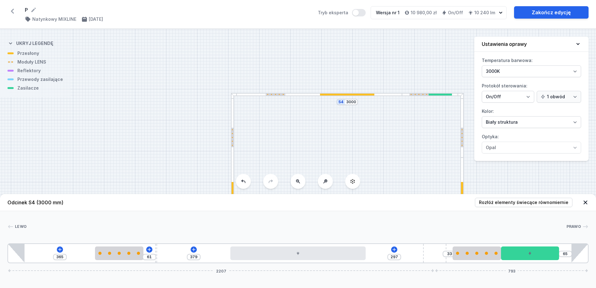
click at [507, 230] on div "[PERSON_NAME]" at bounding box center [297, 228] width 581 height 9
click at [585, 204] on icon at bounding box center [585, 202] width 6 height 6
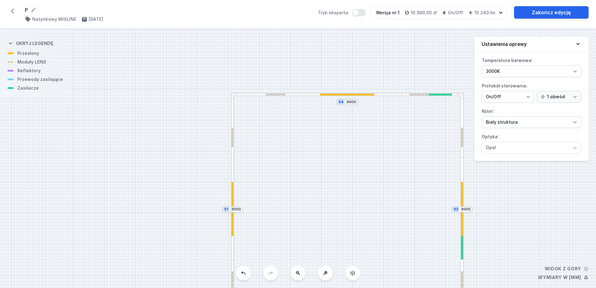
click at [353, 96] on div "S4 3000 S3 3000 S2 3000 S1 3000" at bounding box center [298, 158] width 596 height 259
click at [349, 96] on div "S4 3000 S3 3000 S2 3000 S1 3000" at bounding box center [298, 158] width 596 height 259
click at [363, 151] on div "S4 3000 S3 3000 S2 3000 S1 3000" at bounding box center [298, 158] width 596 height 259
click at [390, 205] on div "S4 3000 S3 3000 S2 3000 S1 3000" at bounding box center [298, 158] width 596 height 259
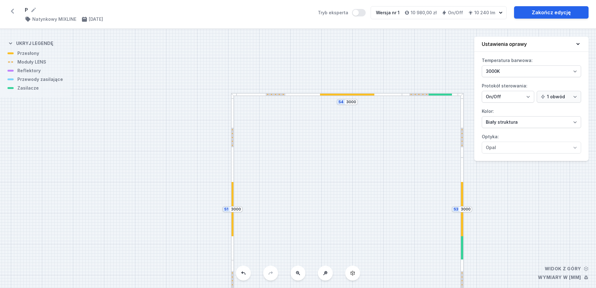
click at [365, 94] on div at bounding box center [347, 95] width 54 height 2
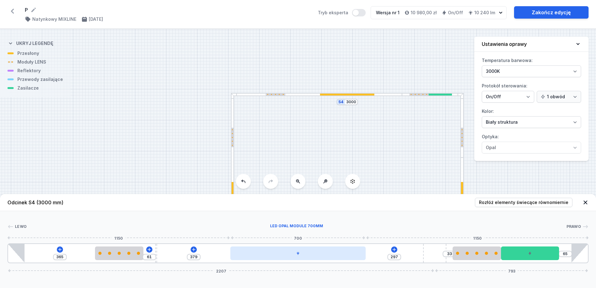
click at [297, 249] on div at bounding box center [297, 254] width 135 height 14
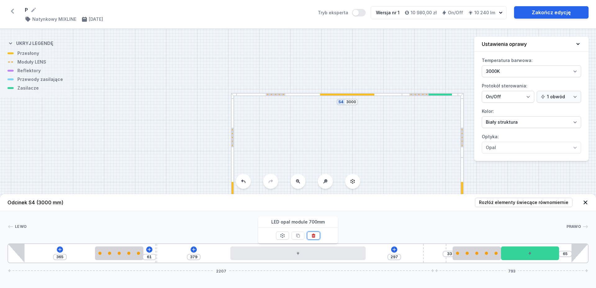
click at [313, 234] on icon at bounding box center [312, 236] width 3 height 4
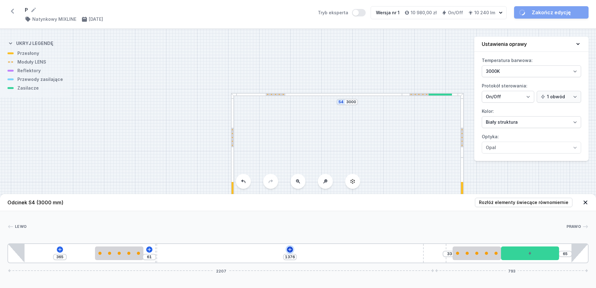
click at [290, 248] on icon at bounding box center [289, 249] width 5 height 5
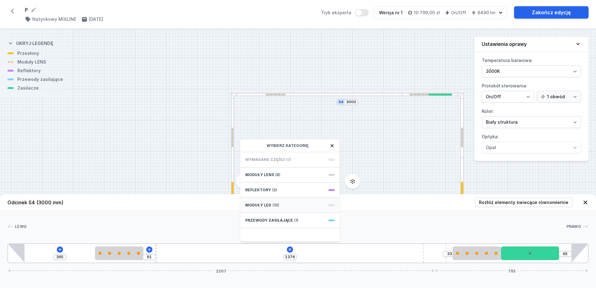
click at [277, 204] on span "(10)" at bounding box center [275, 205] width 7 height 5
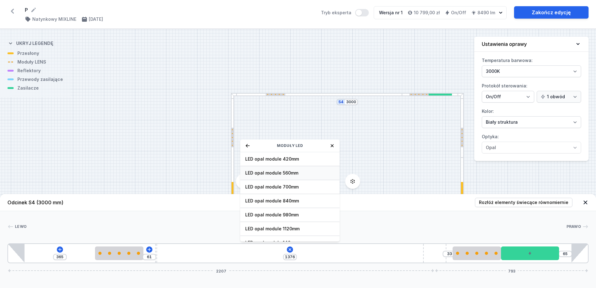
click at [290, 172] on span "LED opal module 560mm" at bounding box center [289, 173] width 89 height 6
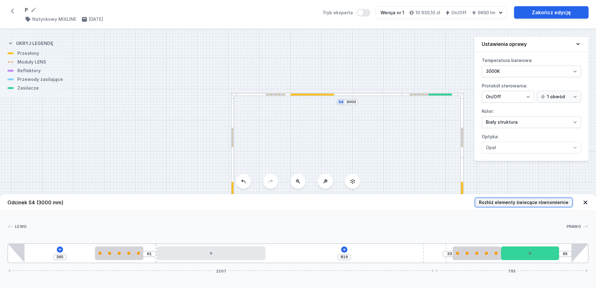
click at [512, 203] on span "Rozłóż elementy świecące równomiernie" at bounding box center [523, 202] width 89 height 6
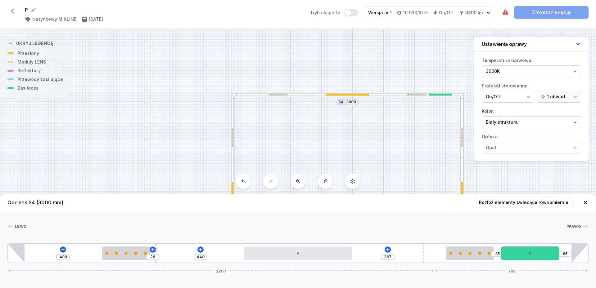
click at [415, 226] on div at bounding box center [296, 227] width 539 height 6
click at [390, 153] on div "S4 3000 S3 3000 S2 3000 S1 3000" at bounding box center [298, 158] width 596 height 259
click at [584, 203] on icon at bounding box center [585, 202] width 6 height 6
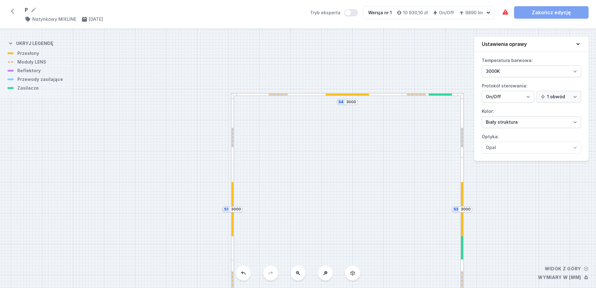
click at [461, 203] on div at bounding box center [462, 209] width 2 height 54
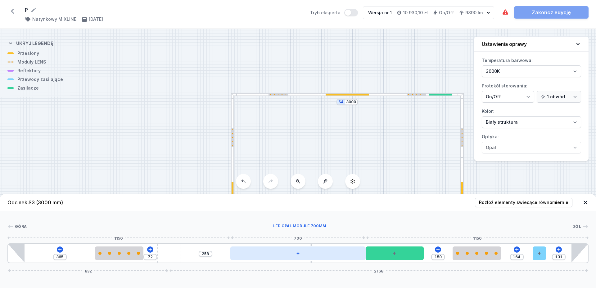
click at [314, 253] on div at bounding box center [297, 254] width 135 height 14
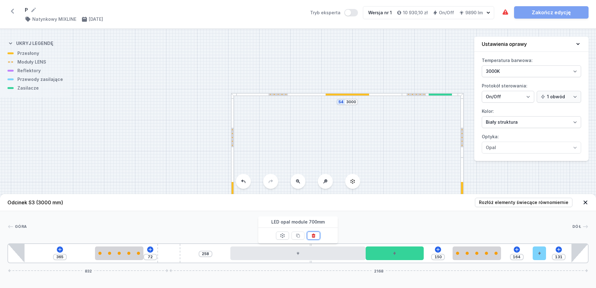
click at [316, 235] on button at bounding box center [313, 236] width 13 height 8
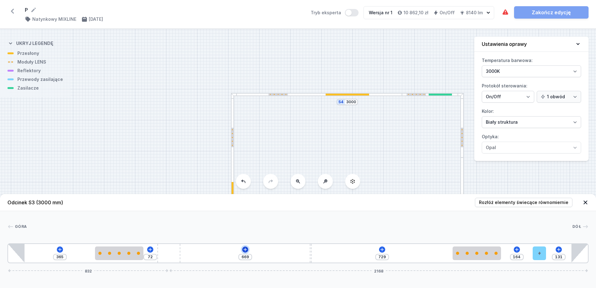
click at [246, 249] on icon at bounding box center [245, 249] width 5 height 5
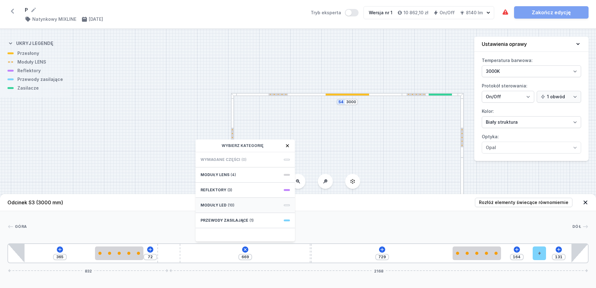
click at [247, 205] on div "Moduły LED (10)" at bounding box center [244, 205] width 99 height 15
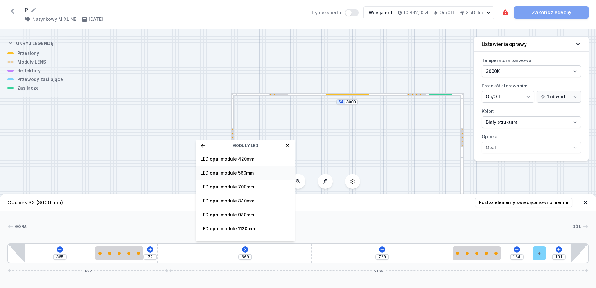
click at [247, 172] on span "LED opal module 560mm" at bounding box center [244, 173] width 89 height 6
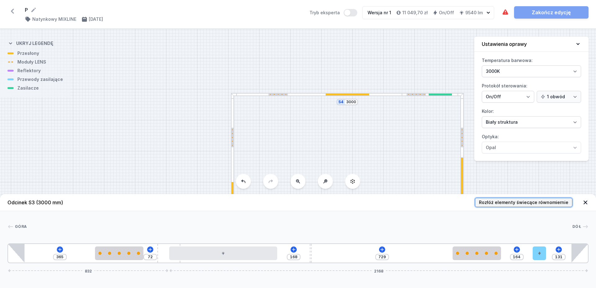
click at [539, 202] on span "Rozłóż elementy świecące równomiernie" at bounding box center [523, 202] width 89 height 6
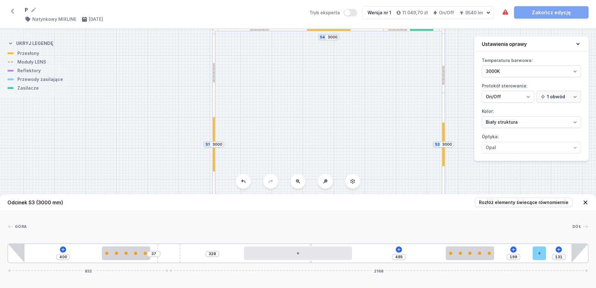
drag, startPoint x: 385, startPoint y: 137, endPoint x: 363, endPoint y: 62, distance: 78.7
click at [363, 62] on div "S4 3000 S3 3000 S2 3000 S1 3000" at bounding box center [298, 158] width 596 height 259
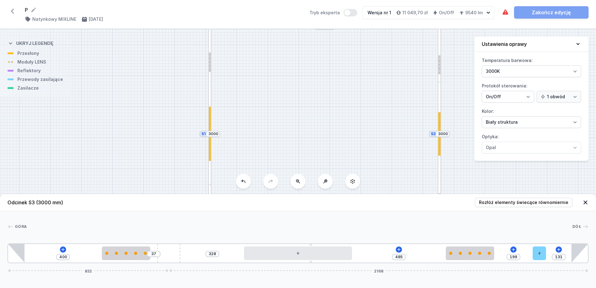
click at [439, 125] on div at bounding box center [439, 133] width 2 height 43
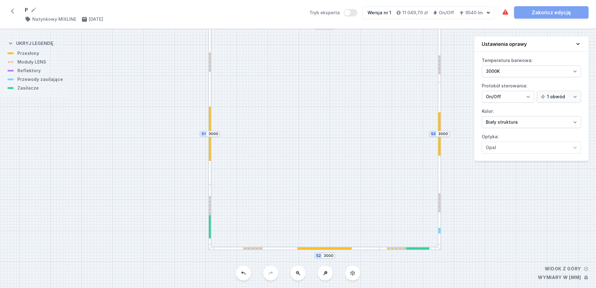
click at [438, 120] on div at bounding box center [439, 133] width 2 height 43
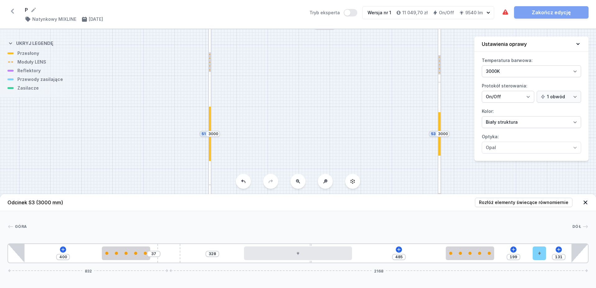
click at [210, 124] on div at bounding box center [210, 134] width 2 height 54
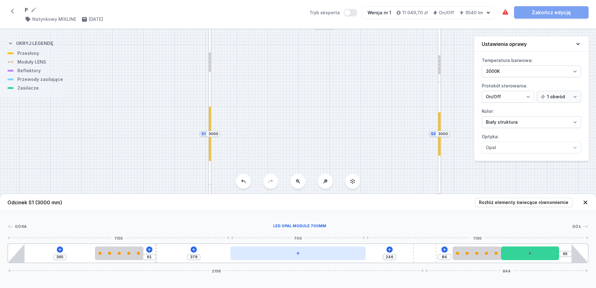
click at [302, 253] on div at bounding box center [297, 254] width 135 height 14
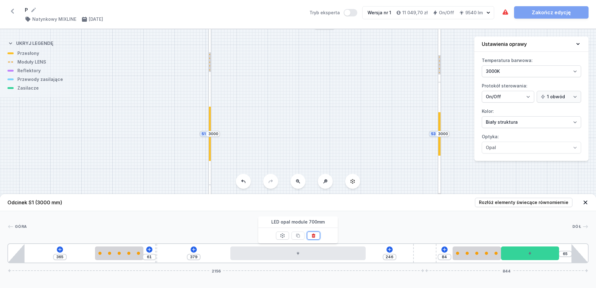
click at [315, 235] on icon at bounding box center [312, 236] width 3 height 4
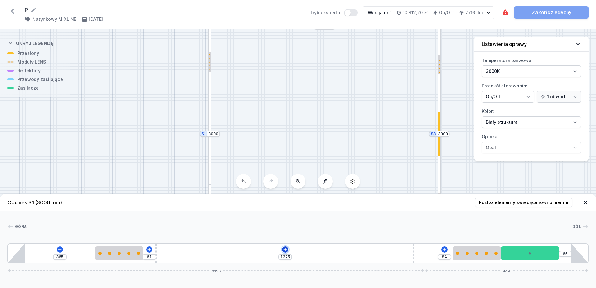
click at [283, 251] on icon at bounding box center [285, 249] width 5 height 5
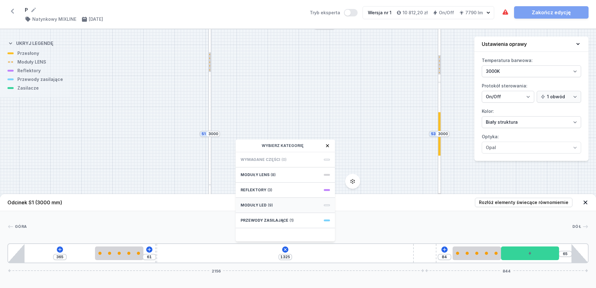
click at [278, 204] on div "Moduły LED (9)" at bounding box center [284, 205] width 99 height 15
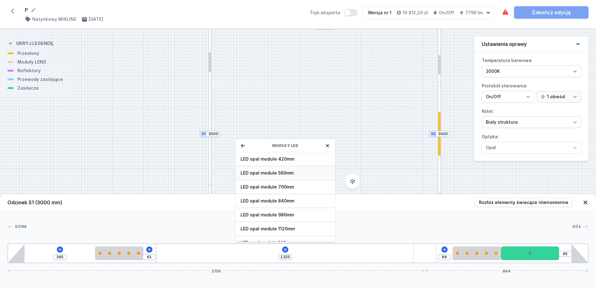
click at [289, 171] on span "LED opal module 560mm" at bounding box center [284, 173] width 89 height 6
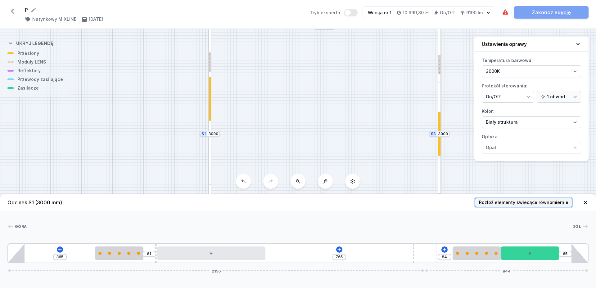
click at [518, 204] on span "Rozłóż elementy świecące równomiernie" at bounding box center [523, 202] width 89 height 6
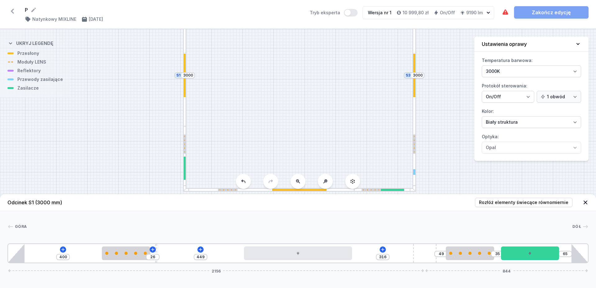
drag, startPoint x: 411, startPoint y: 133, endPoint x: 383, endPoint y: 57, distance: 81.5
click at [383, 57] on div "S4 3000 S3 3000 S2 3000 S1 3000" at bounding box center [298, 158] width 596 height 259
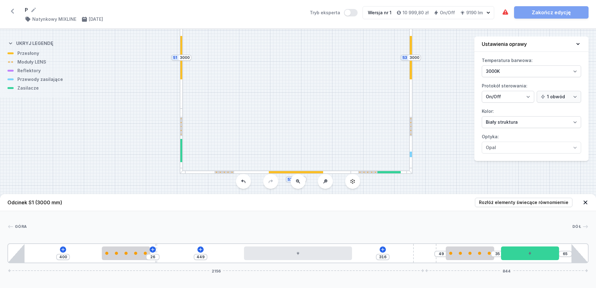
click at [299, 173] on div at bounding box center [296, 172] width 54 height 2
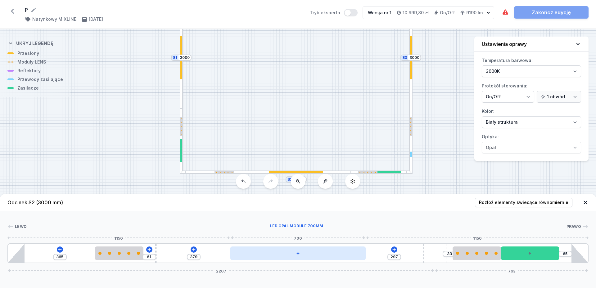
click at [290, 251] on div at bounding box center [297, 254] width 135 height 14
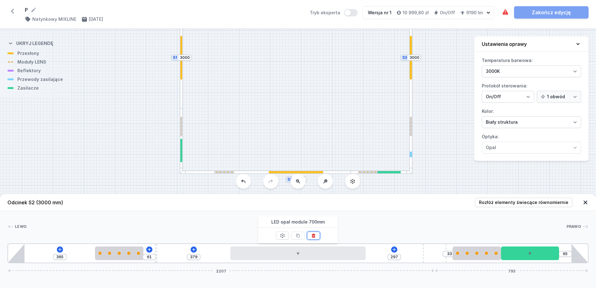
click at [315, 234] on icon at bounding box center [313, 235] width 5 height 5
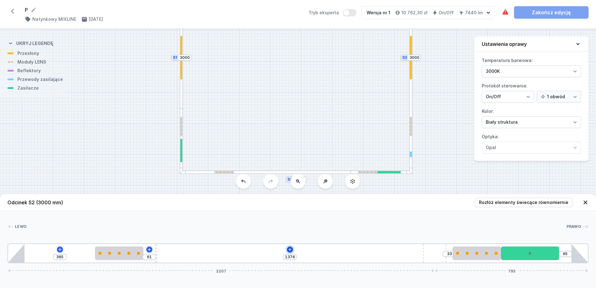
click at [291, 249] on icon at bounding box center [289, 249] width 5 height 5
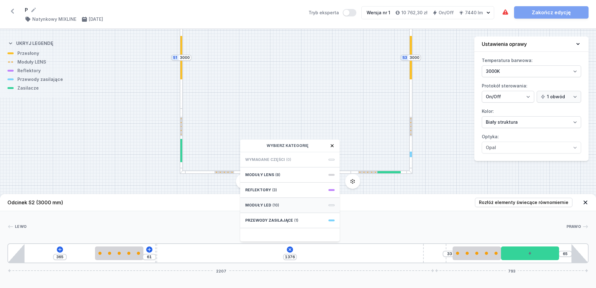
click at [295, 204] on div "Moduły LED (10)" at bounding box center [289, 205] width 99 height 15
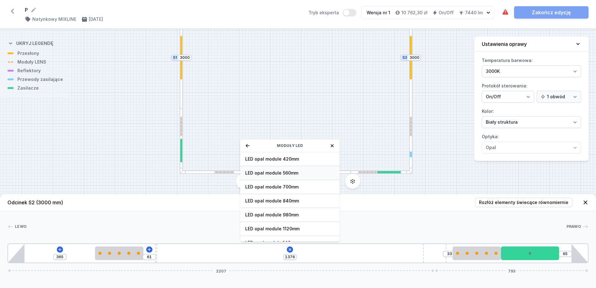
click at [291, 171] on span "LED opal module 560mm" at bounding box center [289, 173] width 89 height 6
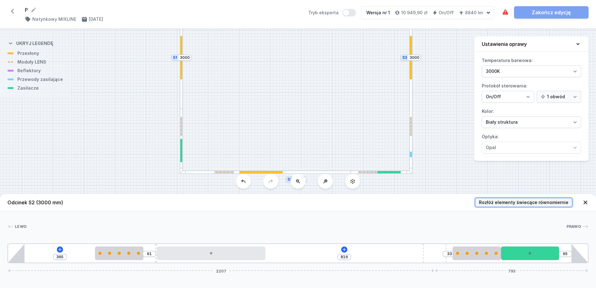
click at [545, 200] on span "Rozłóż elementy świecące równomiernie" at bounding box center [523, 202] width 89 height 6
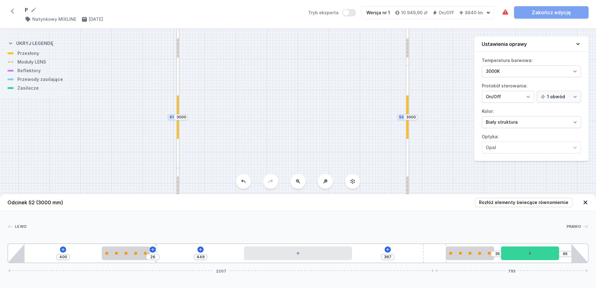
drag, startPoint x: 449, startPoint y: 141, endPoint x: 439, endPoint y: 169, distance: 29.8
click at [445, 200] on div "S4 3000 S3 3000 S2 3000 S1 3000 Odcinek S2 (3000 mm) Rozłóż elementy świecące r…" at bounding box center [298, 158] width 596 height 259
click at [408, 104] on div at bounding box center [407, 116] width 2 height 43
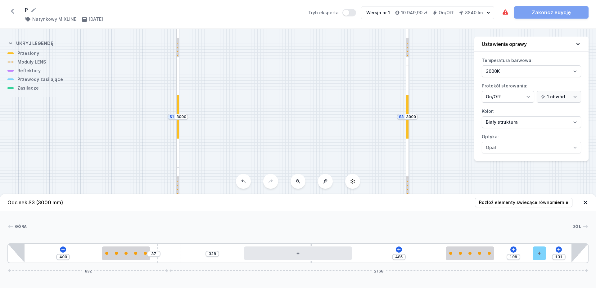
click at [177, 112] on div at bounding box center [178, 116] width 2 height 43
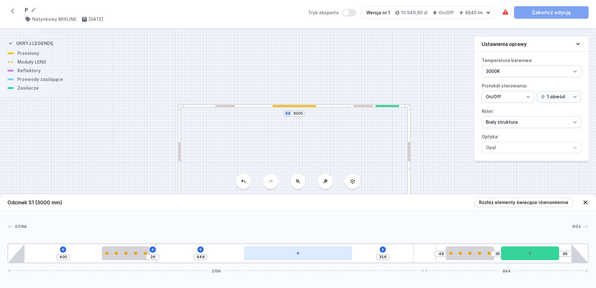
drag, startPoint x: 319, startPoint y: 132, endPoint x: 318, endPoint y: 248, distance: 116.3
click at [318, 249] on div "S4 3000 S3 3000 S2 3000 S1 3000 Odcinek S1 (3000 mm) Rozłóż elementy świecące r…" at bounding box center [298, 158] width 596 height 259
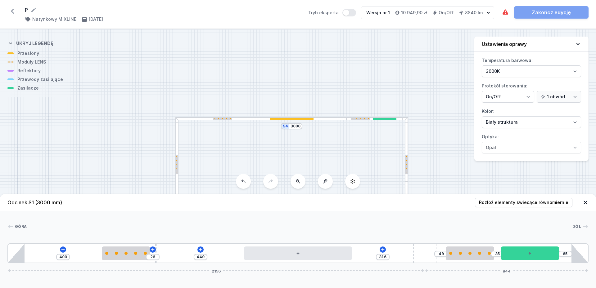
click at [296, 119] on div at bounding box center [291, 119] width 43 height 2
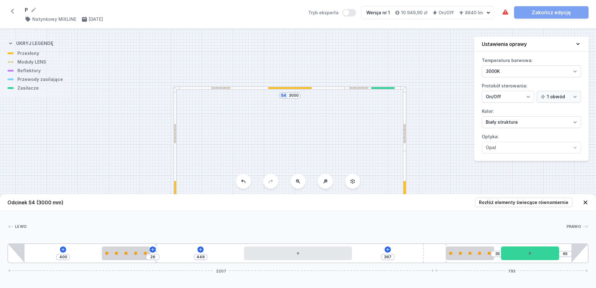
drag, startPoint x: 346, startPoint y: 160, endPoint x: 351, endPoint y: 66, distance: 94.5
click at [350, 66] on div "S4 3000 S3 3000 S2 3000 S1 3000" at bounding box center [298, 158] width 596 height 259
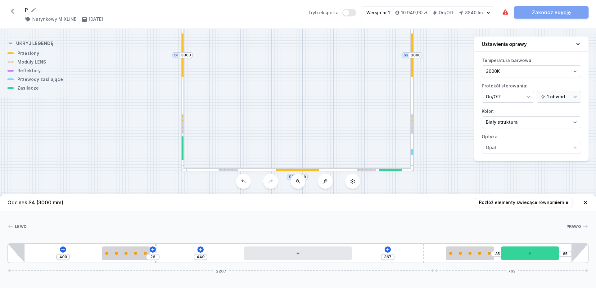
drag, startPoint x: 376, startPoint y: 127, endPoint x: 377, endPoint y: 49, distance: 78.2
click at [377, 49] on div "S4 3000 S3 3000 S2 3000 S1 3000" at bounding box center [298, 158] width 596 height 259
click at [300, 169] on div at bounding box center [296, 170] width 43 height 2
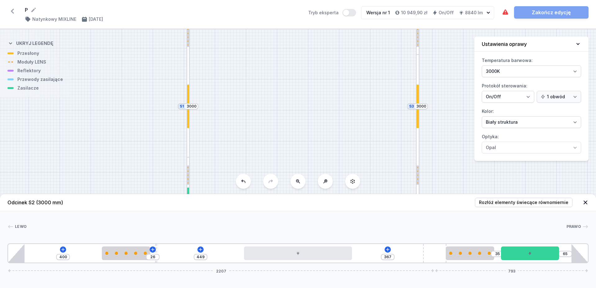
drag, startPoint x: 452, startPoint y: 105, endPoint x: 458, endPoint y: 156, distance: 51.8
click at [458, 156] on div "S4 3000 S3 3000 S2 3000 S1 3000" at bounding box center [298, 158] width 596 height 259
click at [559, 15] on div "Oprawa zawiera kolizje elementów. Zakończ edycję" at bounding box center [544, 12] width 87 height 12
click at [449, 159] on div "S4 3000 S3 3000 S2 3000 S1 3000" at bounding box center [298, 158] width 596 height 259
click at [585, 201] on icon at bounding box center [585, 202] width 6 height 6
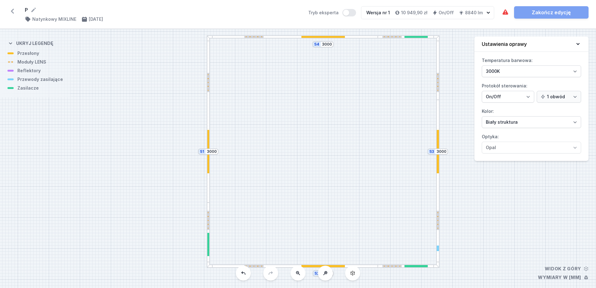
drag, startPoint x: 334, startPoint y: 162, endPoint x: 354, endPoint y: 207, distance: 49.2
click at [354, 207] on div "S4 3000 S3 3000 S2 3000 S1 3000" at bounding box center [298, 158] width 596 height 259
click at [324, 39] on div "S4 3000 S3 3000 S2 3000 S1 3000" at bounding box center [298, 158] width 596 height 259
click at [339, 102] on div "S4 3000 S3 3000 S2 3000 S1 3000" at bounding box center [298, 158] width 596 height 259
click at [325, 38] on div at bounding box center [292, 36] width 171 height 3
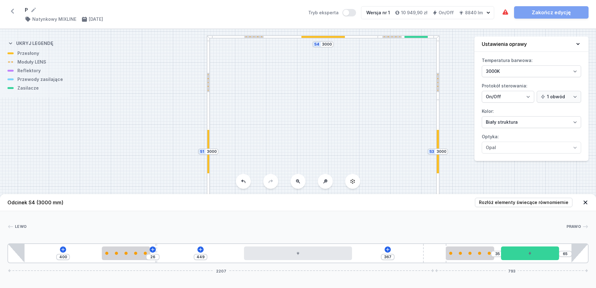
click at [437, 141] on div at bounding box center [438, 151] width 2 height 43
click at [208, 141] on div at bounding box center [208, 151] width 2 height 43
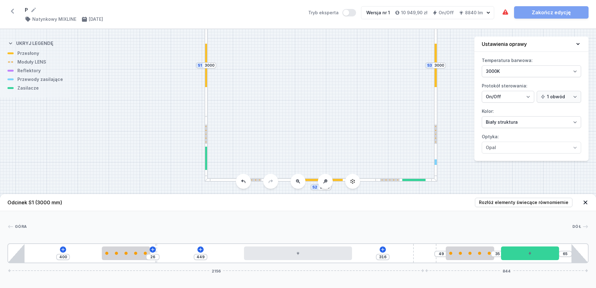
drag, startPoint x: 343, startPoint y: 141, endPoint x: 341, endPoint y: 55, distance: 86.3
click at [341, 55] on div "S4 3000 S3 3000 S2 3000 S1 3000" at bounding box center [298, 158] width 596 height 259
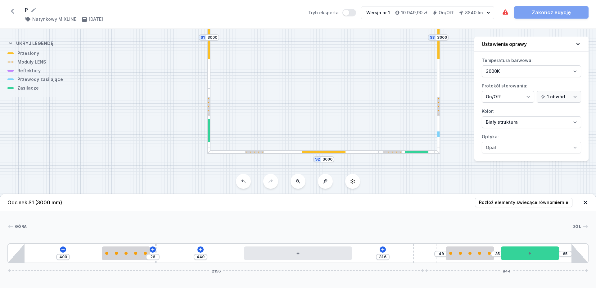
drag, startPoint x: 322, startPoint y: 151, endPoint x: 326, endPoint y: 101, distance: 50.1
click at [326, 101] on div "S4 3000 S3 3000 S2 3000 S1 3000" at bounding box center [298, 158] width 596 height 259
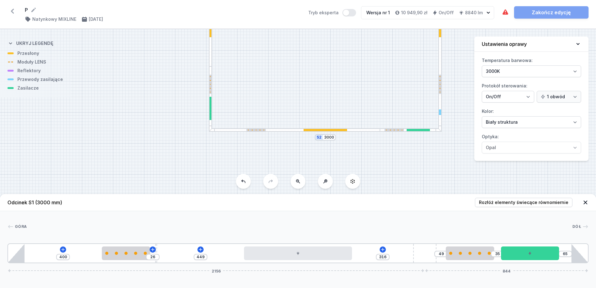
click at [328, 132] on div at bounding box center [294, 129] width 171 height 3
drag, startPoint x: 468, startPoint y: 255, endPoint x: 463, endPoint y: 255, distance: 5.0
click at [463, 255] on div at bounding box center [470, 254] width 48 height 14
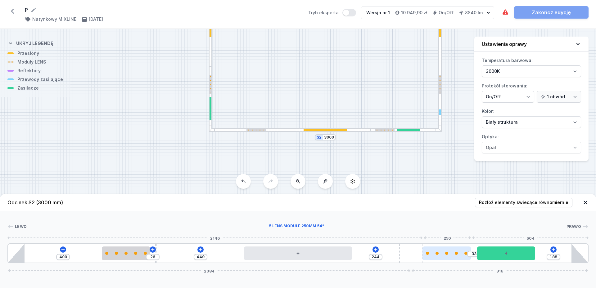
click at [429, 253] on div "400 26 449 244 33 188 2084 916" at bounding box center [297, 254] width 581 height 20
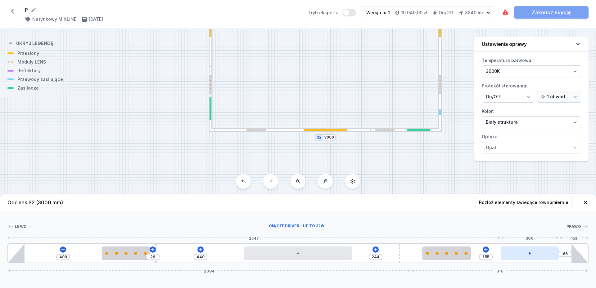
drag, startPoint x: 495, startPoint y: 258, endPoint x: 530, endPoint y: 259, distance: 35.4
click at [530, 259] on div at bounding box center [529, 254] width 58 height 14
drag, startPoint x: 452, startPoint y: 253, endPoint x: 463, endPoint y: 257, distance: 11.1
click at [463, 257] on div at bounding box center [446, 254] width 48 height 14
drag, startPoint x: 452, startPoint y: 253, endPoint x: 460, endPoint y: 257, distance: 8.2
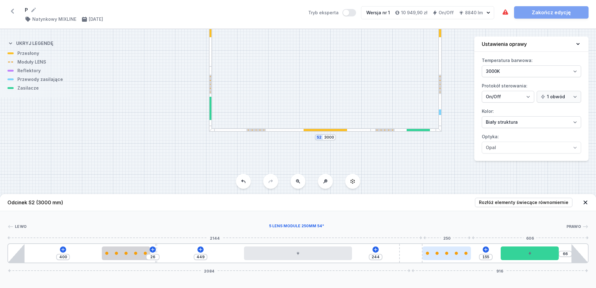
click at [460, 257] on div at bounding box center [446, 254] width 48 height 14
drag, startPoint x: 447, startPoint y: 253, endPoint x: 459, endPoint y: 255, distance: 11.6
click at [459, 255] on div at bounding box center [446, 254] width 48 height 14
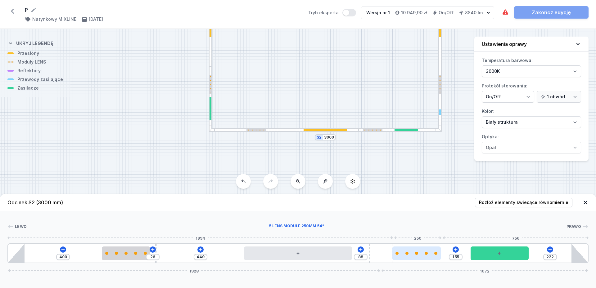
drag, startPoint x: 411, startPoint y: 249, endPoint x: 401, endPoint y: 252, distance: 9.9
click at [401, 252] on div "400 26 449 88 155 222 1928 1072" at bounding box center [297, 254] width 581 height 20
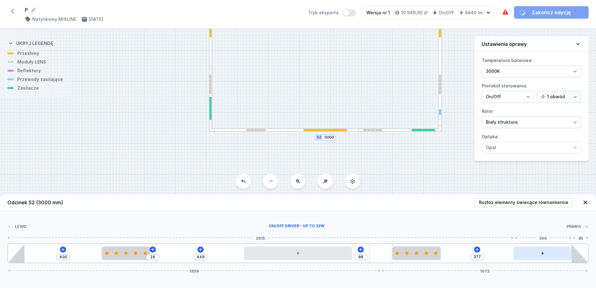
drag, startPoint x: 504, startPoint y: 255, endPoint x: 553, endPoint y: 259, distance: 50.2
click at [553, 259] on div at bounding box center [542, 254] width 58 height 14
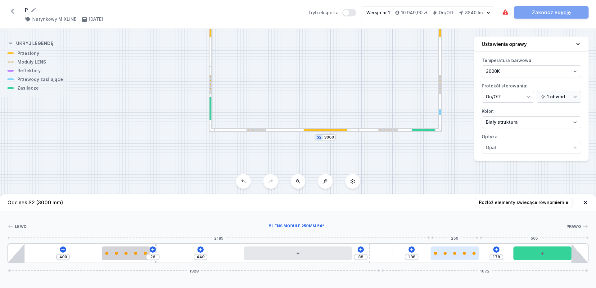
drag, startPoint x: 413, startPoint y: 252, endPoint x: 462, endPoint y: 256, distance: 48.6
click at [462, 256] on div at bounding box center [454, 254] width 48 height 14
click at [441, 228] on div at bounding box center [296, 227] width 539 height 6
click at [272, 160] on div "S4 3000 S3 3000 S2 3000 S1 3000" at bounding box center [298, 158] width 596 height 259
click at [280, 105] on div "S4 3000 S3 3000 S2 3000 S1 3000" at bounding box center [298, 158] width 596 height 259
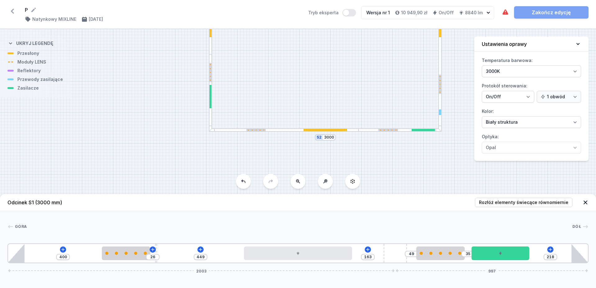
drag, startPoint x: 419, startPoint y: 253, endPoint x: 411, endPoint y: 256, distance: 9.0
click at [411, 256] on div "400 26 449 163 49 35 218 2003 997" at bounding box center [297, 254] width 581 height 20
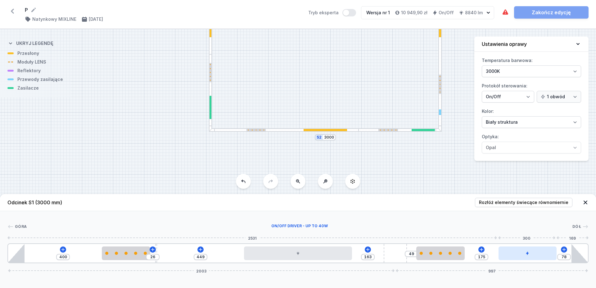
drag, startPoint x: 486, startPoint y: 255, endPoint x: 525, endPoint y: 259, distance: 39.0
click at [525, 259] on div at bounding box center [527, 254] width 58 height 14
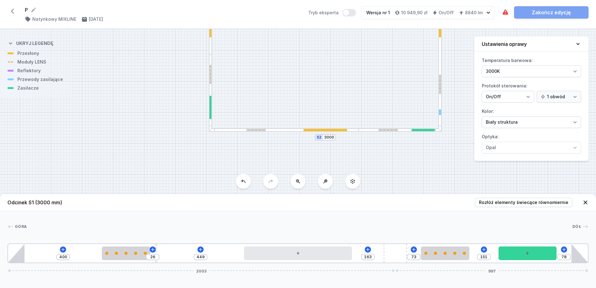
drag, startPoint x: 449, startPoint y: 257, endPoint x: 463, endPoint y: 262, distance: 15.2
click at [463, 262] on div "400 26 449 163 73 151 78 2003 997" at bounding box center [297, 254] width 581 height 20
click at [440, 224] on div at bounding box center [299, 227] width 545 height 6
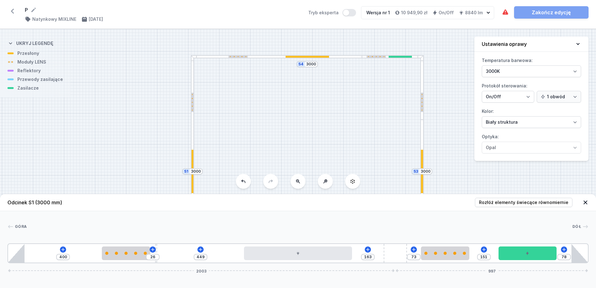
drag, startPoint x: 319, startPoint y: 64, endPoint x: 300, endPoint y: 219, distance: 156.0
click at [300, 219] on div "S4 3000 S3 3000 S2 3000 S1 3000 Odcinek S1 (3000 mm) Rozłóż elementy świecące r…" at bounding box center [298, 158] width 596 height 259
click at [312, 58] on div at bounding box center [276, 56] width 171 height 3
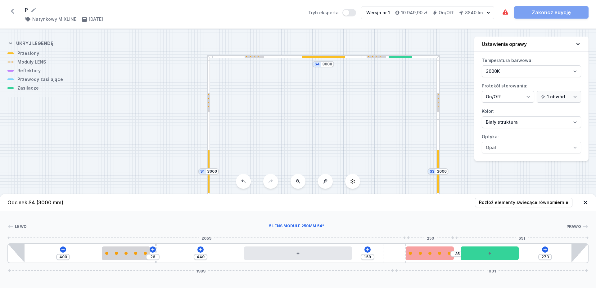
drag, startPoint x: 430, startPoint y: 256, endPoint x: 410, endPoint y: 259, distance: 19.4
click at [410, 259] on div "400 26 449 159 35 273 1999 1001" at bounding box center [297, 254] width 581 height 20
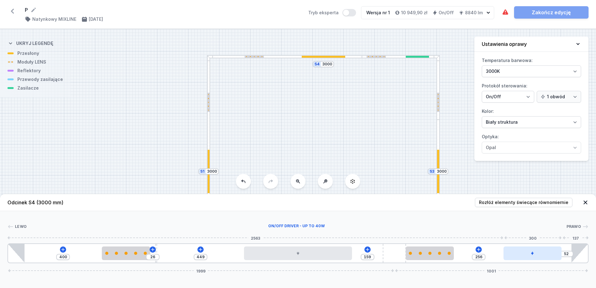
drag, startPoint x: 478, startPoint y: 252, endPoint x: 533, endPoint y: 253, distance: 54.6
click at [533, 253] on div at bounding box center [532, 254] width 58 height 14
drag, startPoint x: 441, startPoint y: 255, endPoint x: 454, endPoint y: 256, distance: 13.0
click at [454, 256] on div "400 26 449 159 254 52 1999 1001" at bounding box center [297, 254] width 581 height 20
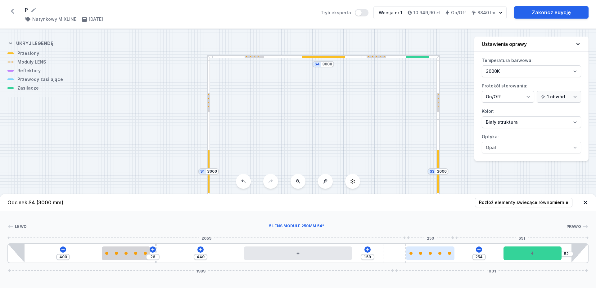
drag, startPoint x: 437, startPoint y: 256, endPoint x: 453, endPoint y: 257, distance: 16.5
click at [453, 257] on div at bounding box center [430, 254] width 48 height 14
click at [426, 252] on div at bounding box center [430, 253] width 48 height 3
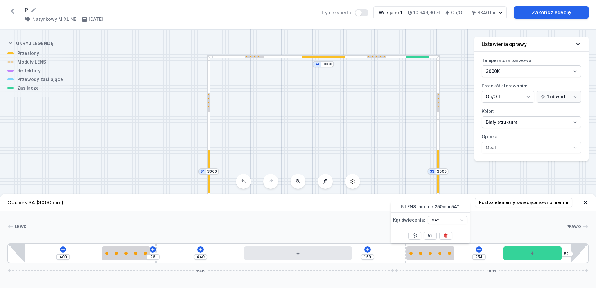
click at [440, 264] on div "Odcinek S4 (3000 mm) Rozłóż elementy świecące równomiernie Lewo Prawo 1 2 3 4 5…" at bounding box center [298, 241] width 596 height 94
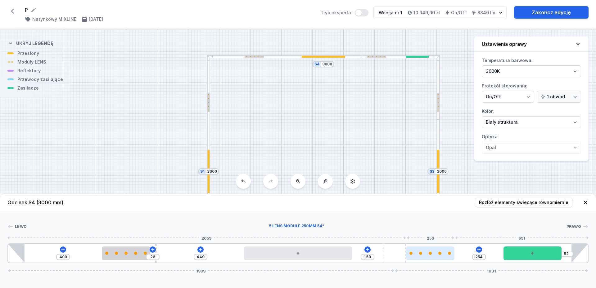
drag, startPoint x: 431, startPoint y: 250, endPoint x: 444, endPoint y: 252, distance: 13.3
click at [444, 252] on div at bounding box center [430, 254] width 48 height 14
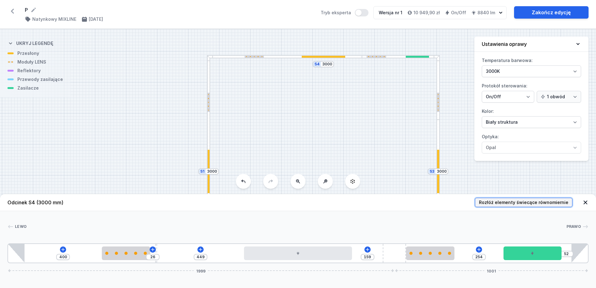
click at [526, 200] on span "Rozłóż elementy świecące równomiernie" at bounding box center [523, 202] width 89 height 6
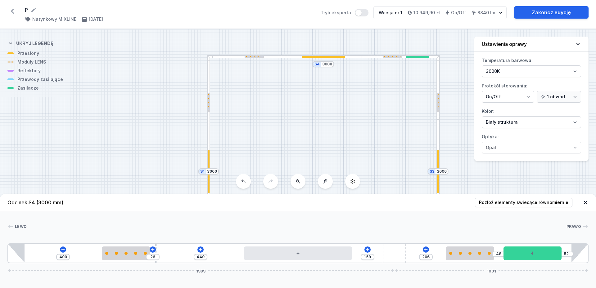
click at [584, 204] on icon at bounding box center [585, 202] width 6 height 6
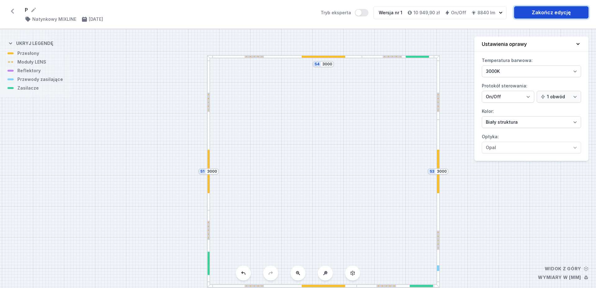
click at [553, 11] on link "Zakończ edycję" at bounding box center [551, 12] width 74 height 12
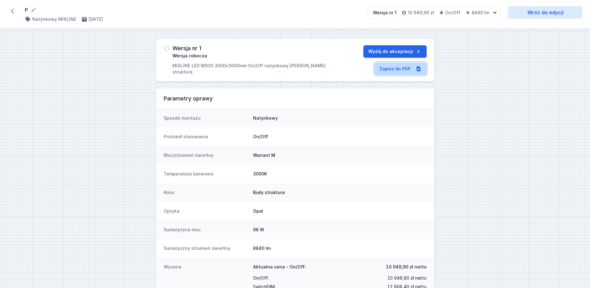
click at [412, 68] on link "Zapisz do PDF" at bounding box center [401, 69] width 52 height 12
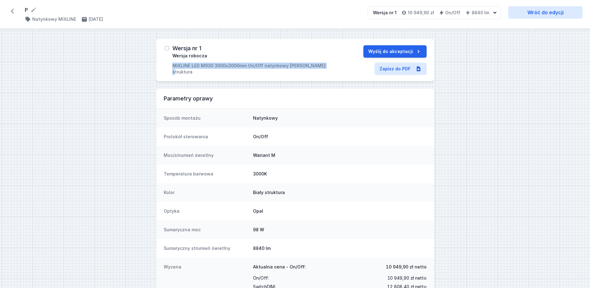
drag, startPoint x: 173, startPoint y: 65, endPoint x: 317, endPoint y: 71, distance: 143.4
click at [317, 71] on div "Wersja nr 1 Wersja robocza MIXLINE LED M930 3000x3000mm On/Off natynkowy [PERSO…" at bounding box center [295, 60] width 278 height 42
copy p "MIXLINE LED M930 3000x3000mm On/Off natynkowy [PERSON_NAME] struktura"
